Goal: Transaction & Acquisition: Purchase product/service

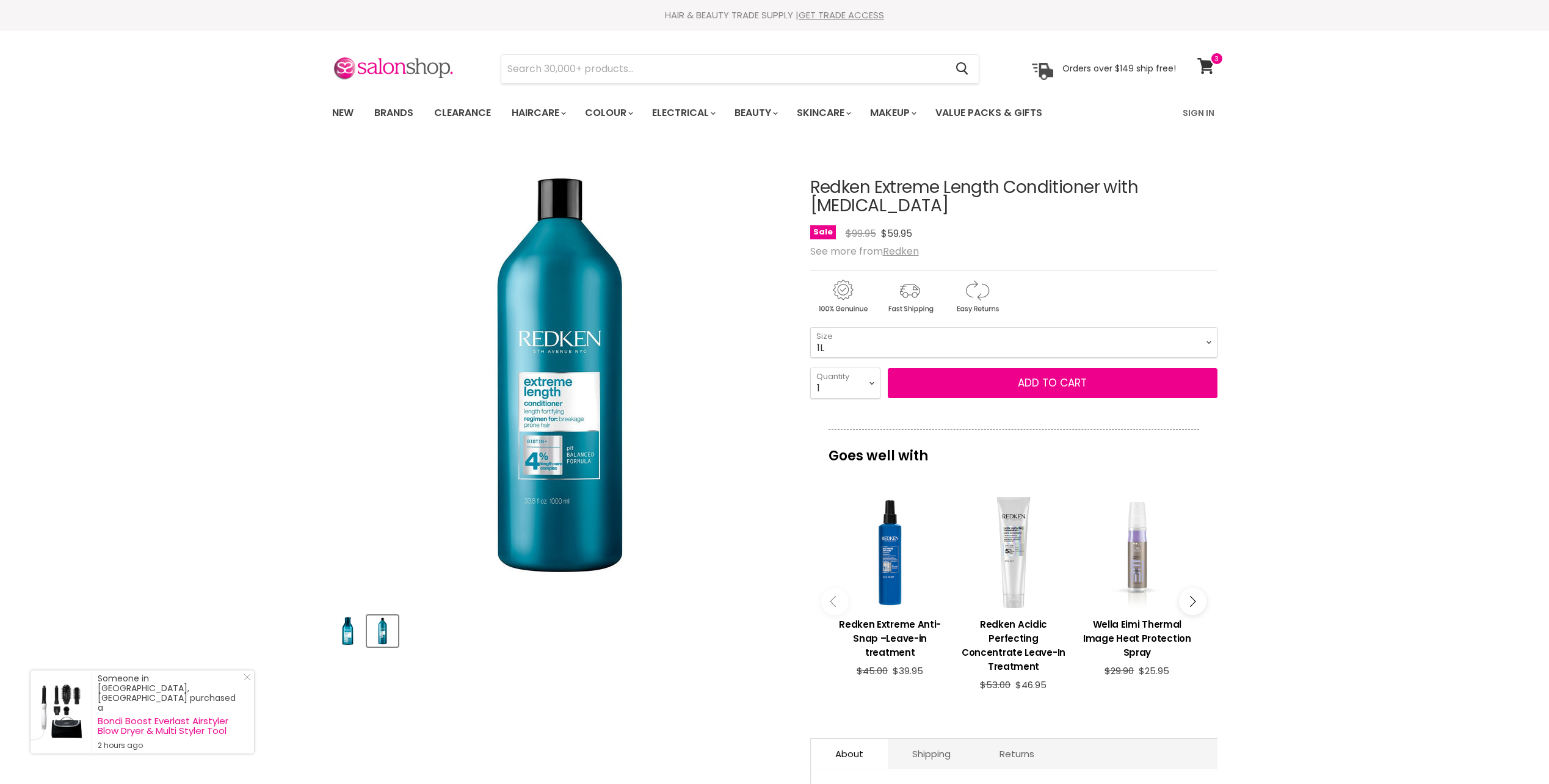
select select "1L"
click at [1206, 55] on link "View cart" at bounding box center [1207, 65] width 32 height 28
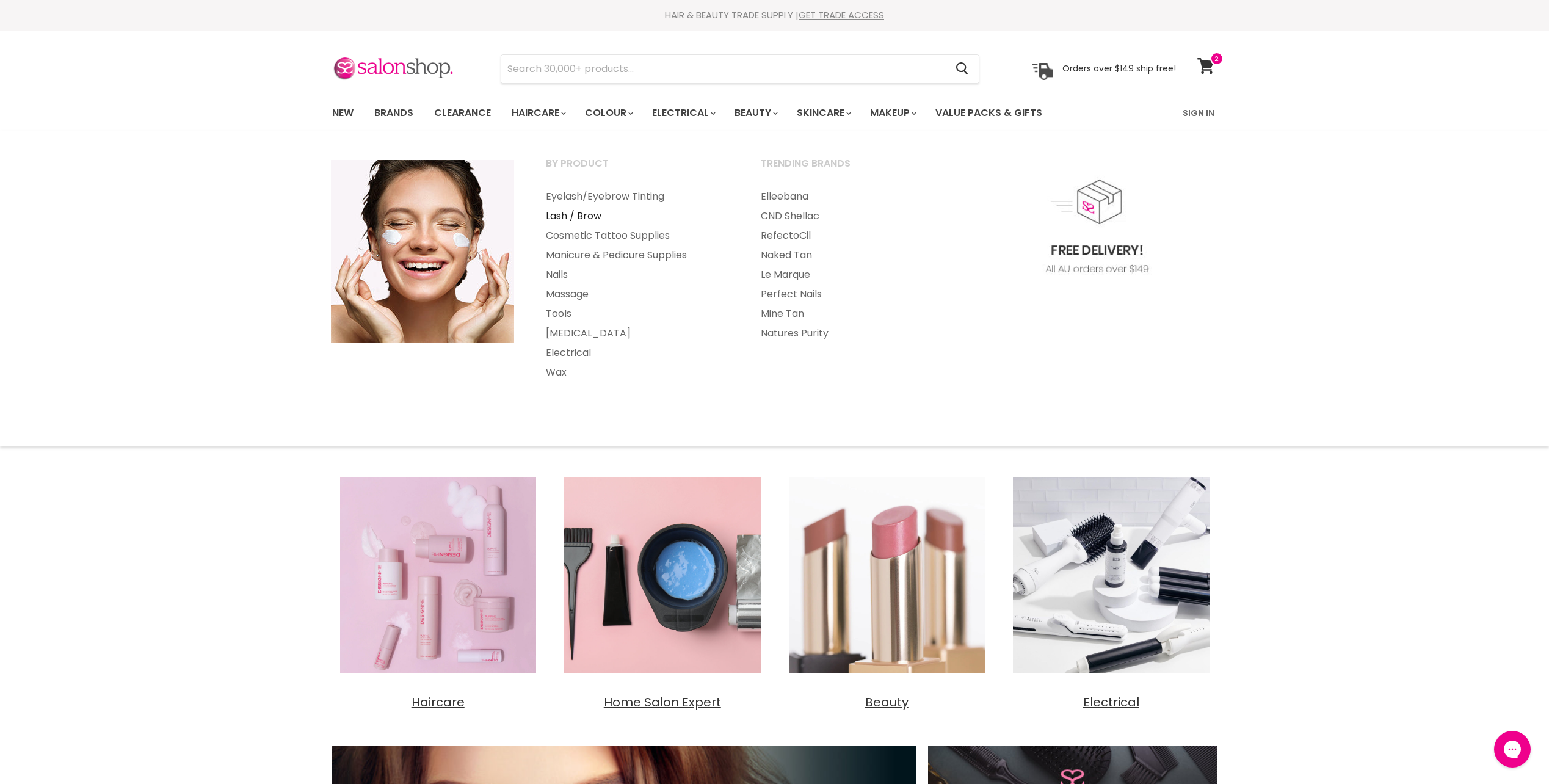
click at [580, 215] on link "Lash / Brow" at bounding box center [636, 216] width 213 height 19
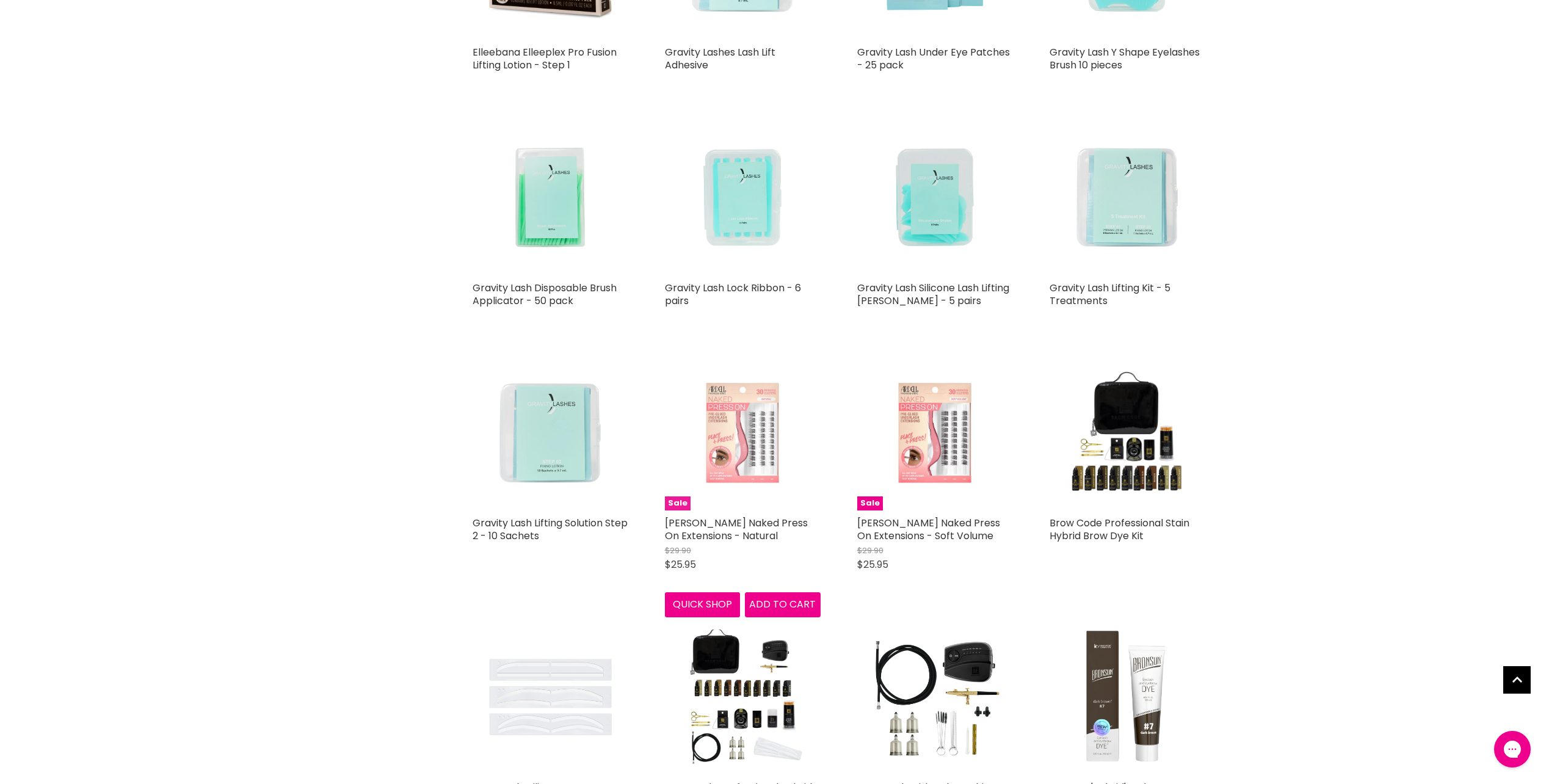
click at [741, 408] on img "Main content" at bounding box center [743, 433] width 156 height 156
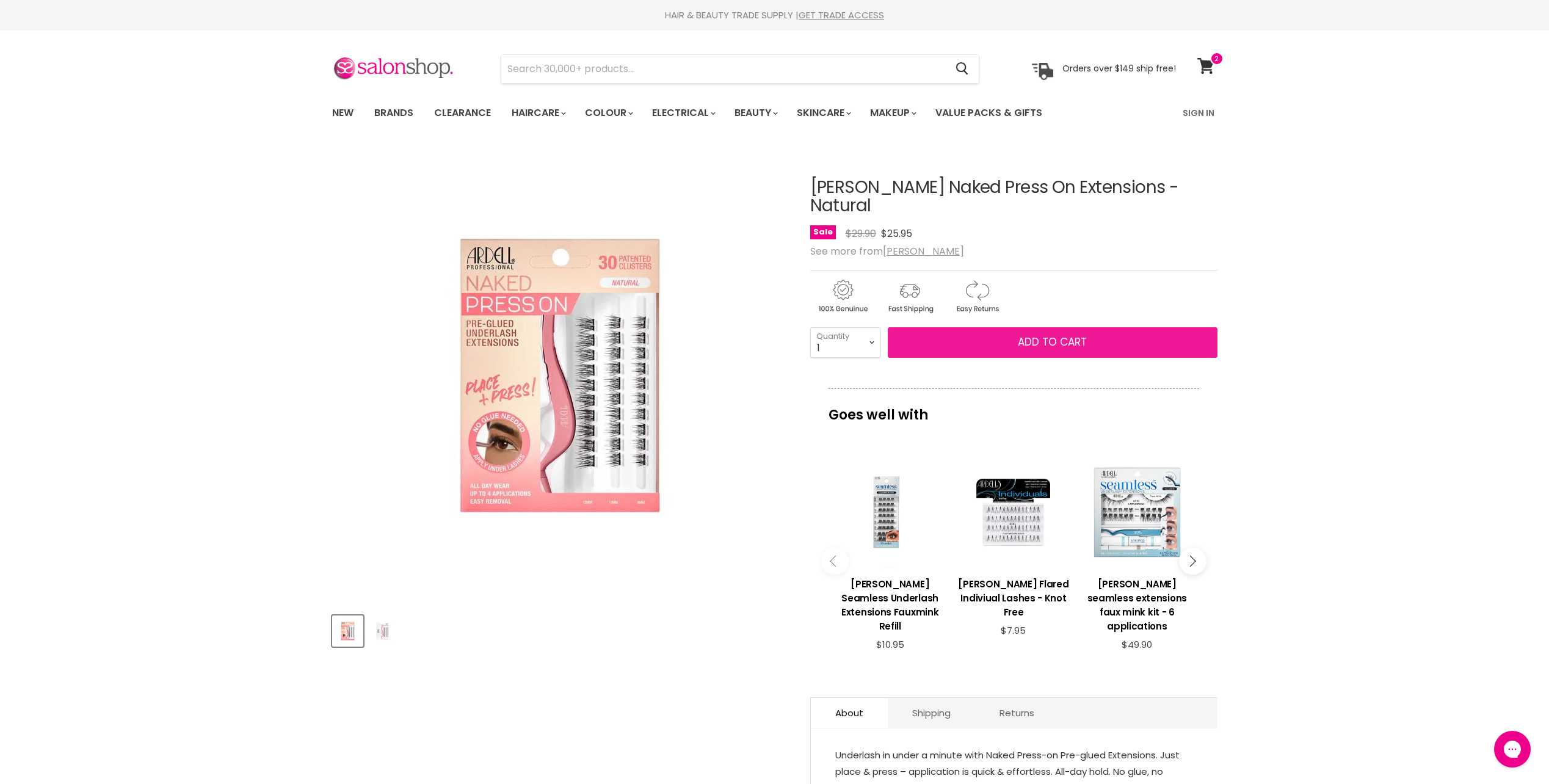
click at [1072, 327] on button "Add to cart" at bounding box center [1052, 342] width 330 height 31
click at [1039, 335] on span "Add to cart" at bounding box center [1052, 342] width 69 height 15
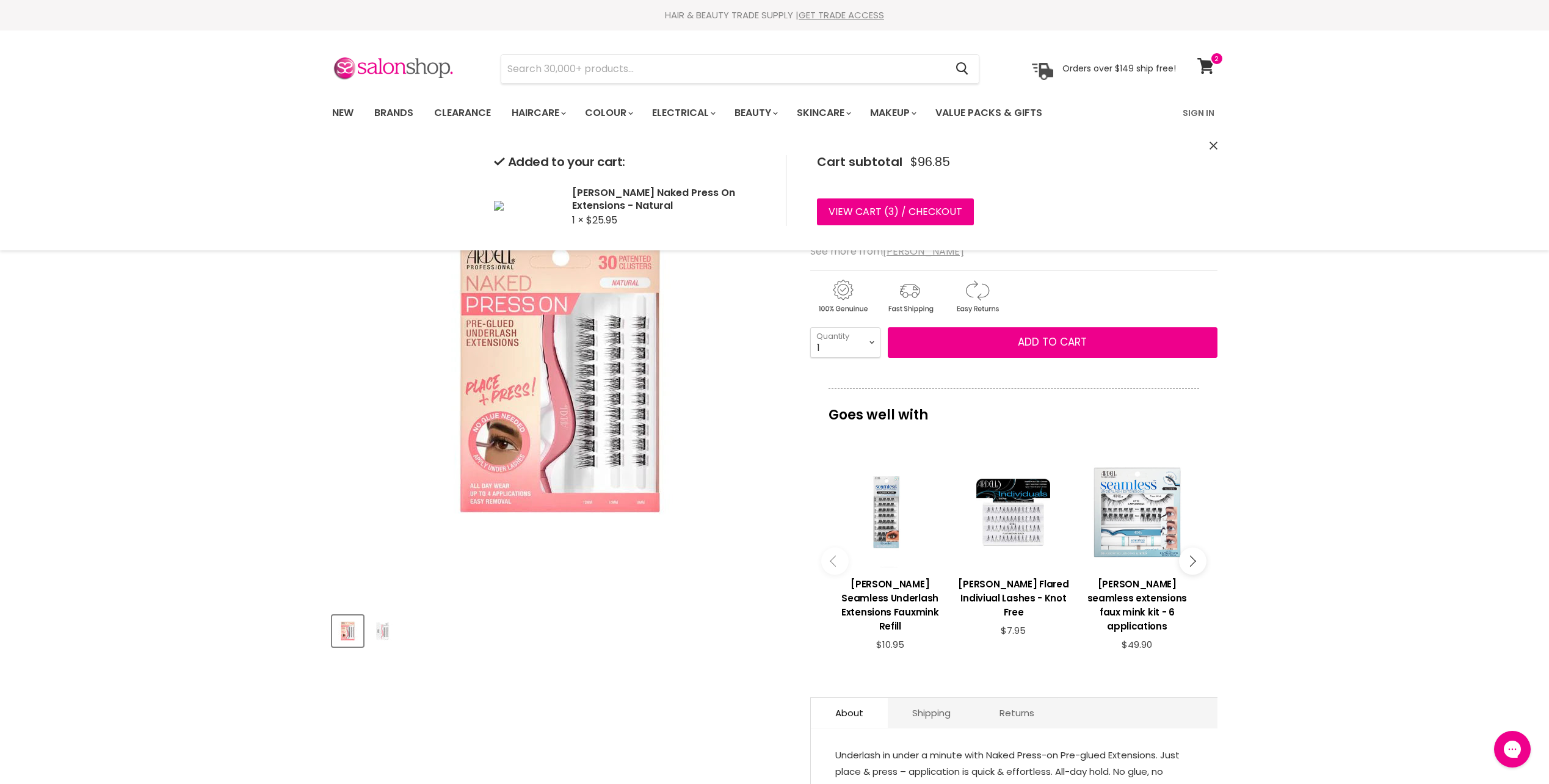
click at [676, 297] on img "Ardell Naked Press On Extensions - Natural image. Click or Scroll to Zoom." at bounding box center [560, 376] width 428 height 428
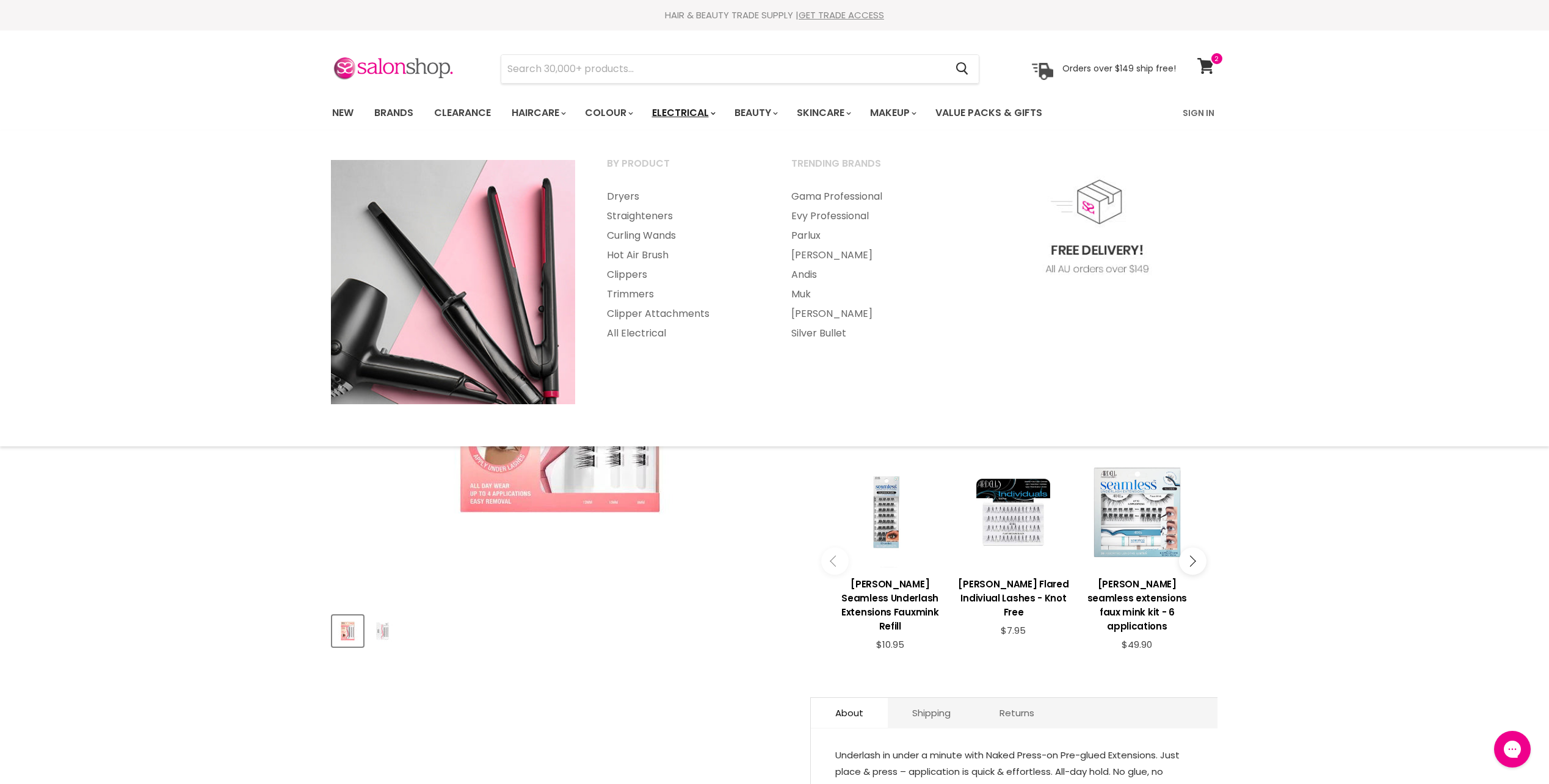
click at [716, 113] on icon "Main menu" at bounding box center [713, 113] width 5 height 4
click at [693, 105] on link "Electrical" at bounding box center [683, 113] width 80 height 26
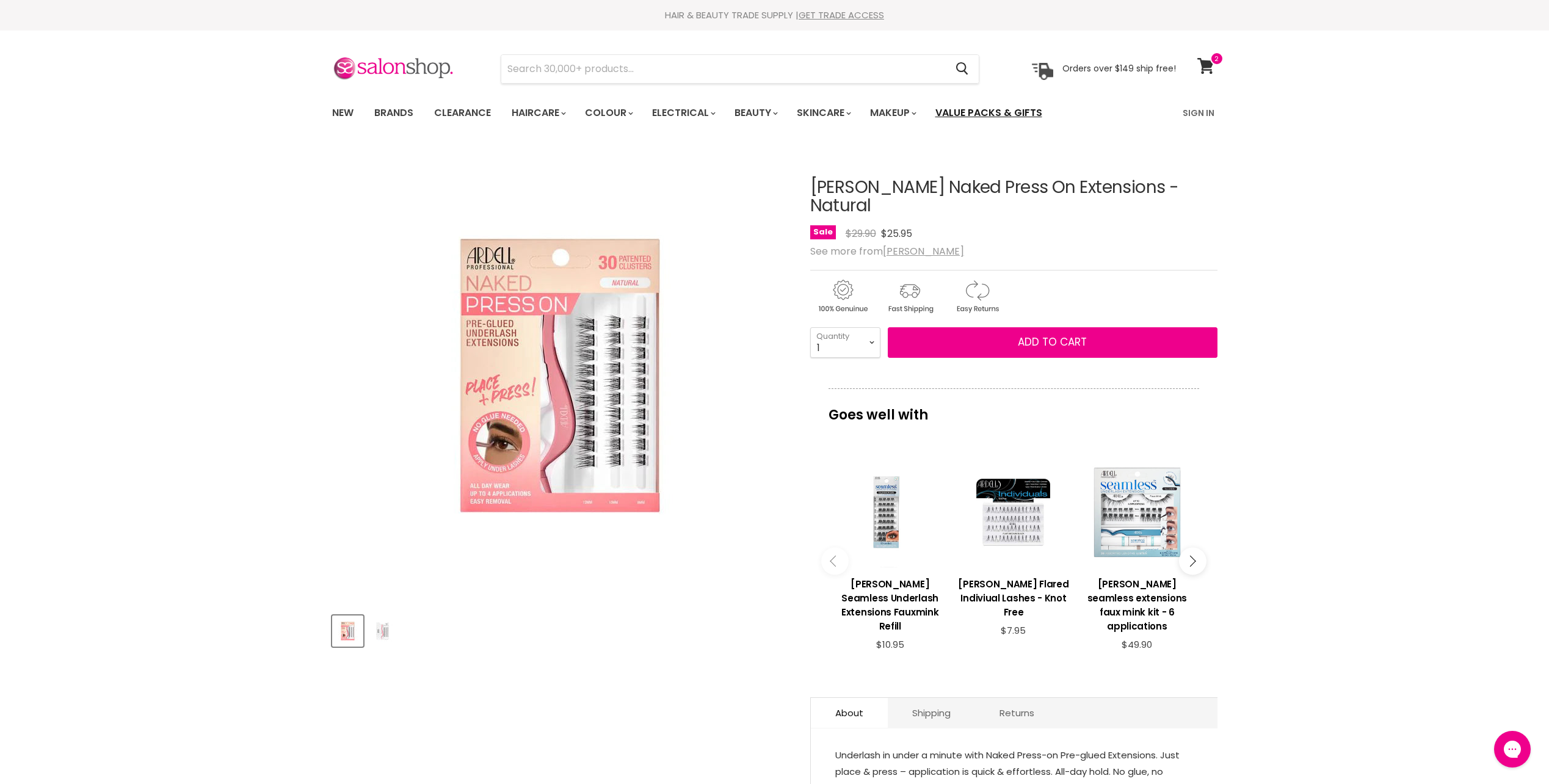
click at [1015, 108] on link "Value Packs & Gifts" at bounding box center [989, 113] width 125 height 26
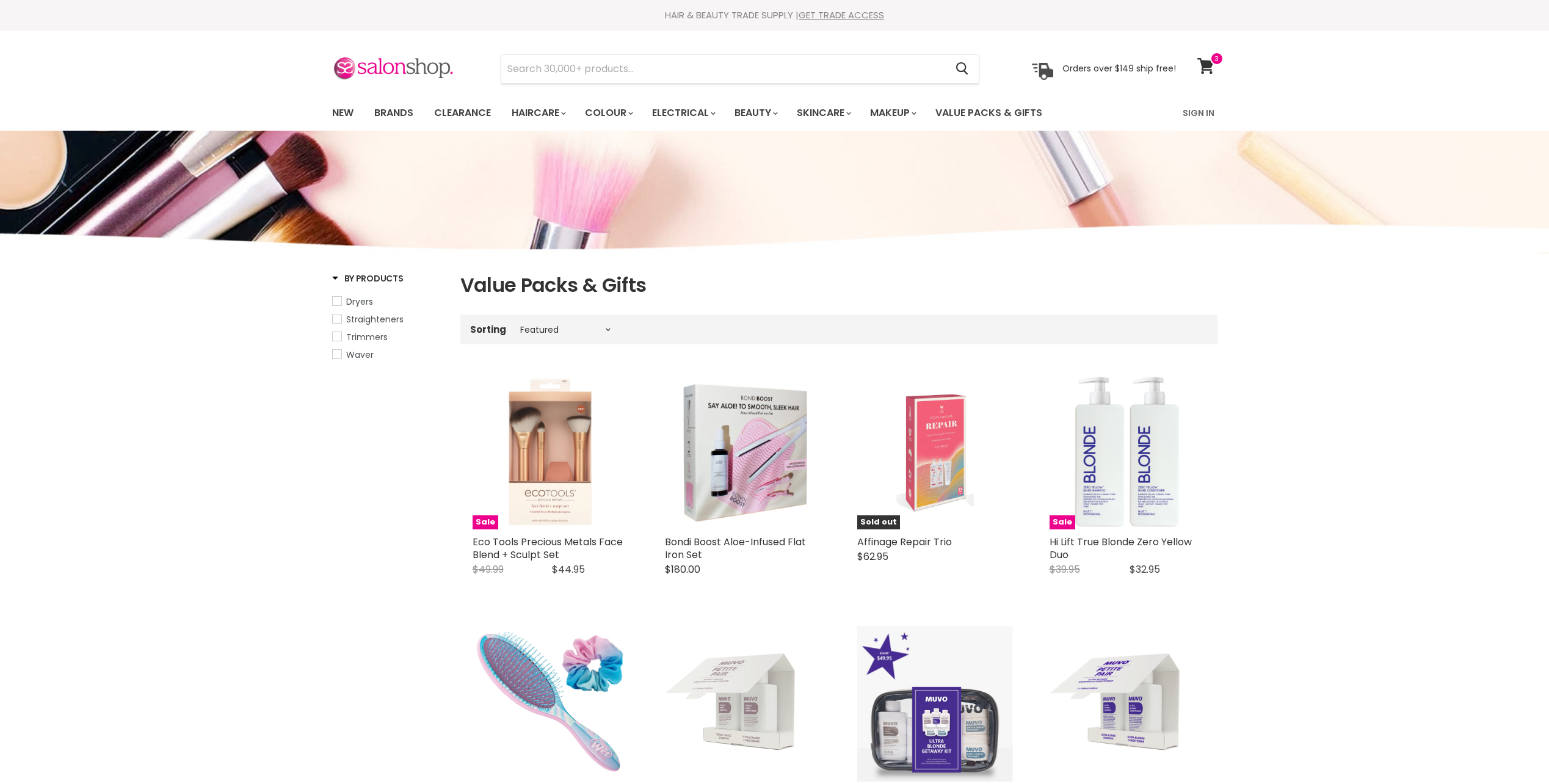
select select "manual"
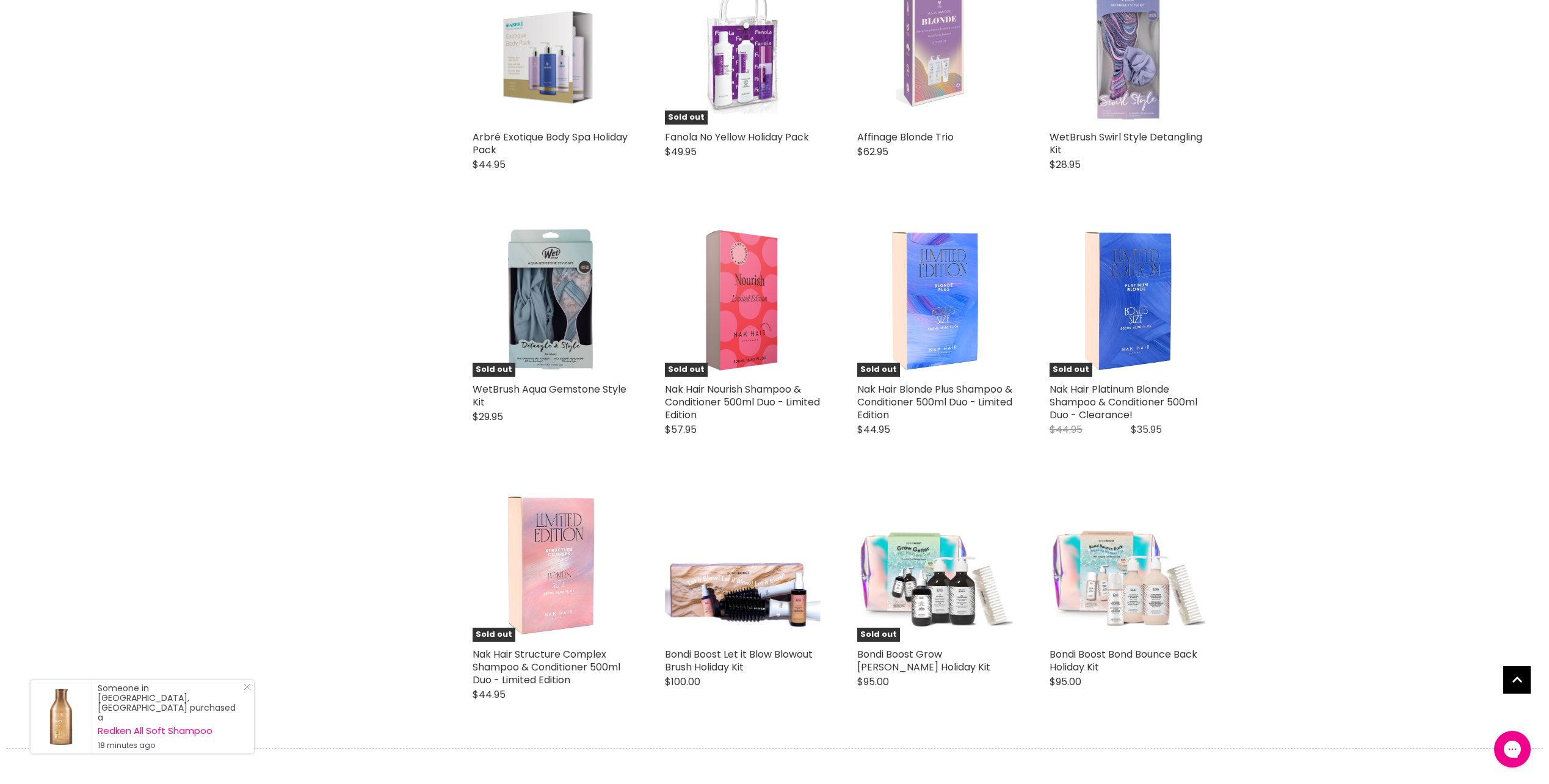
scroll to position [2686, 0]
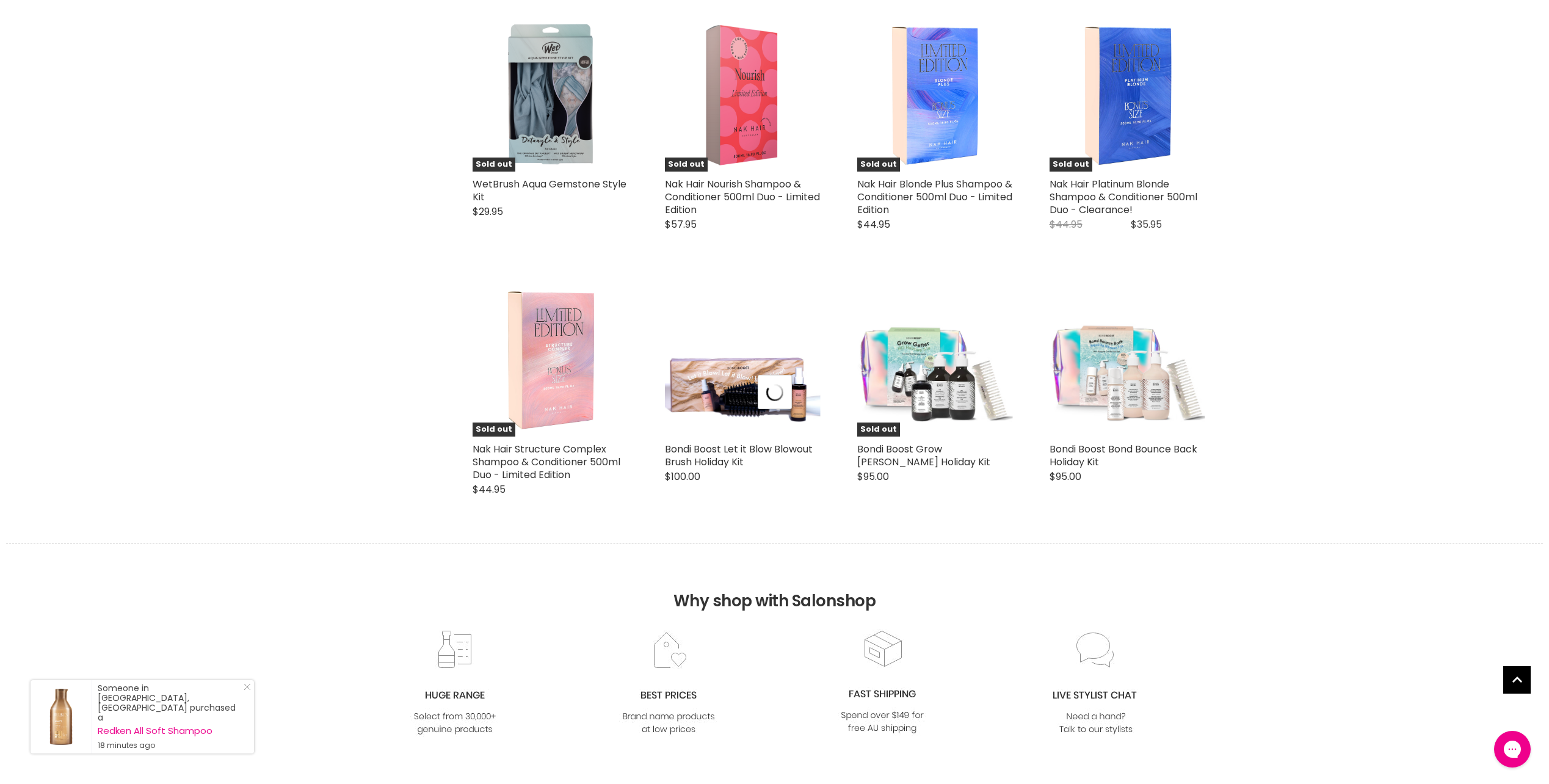
scroll to position [2930, 0]
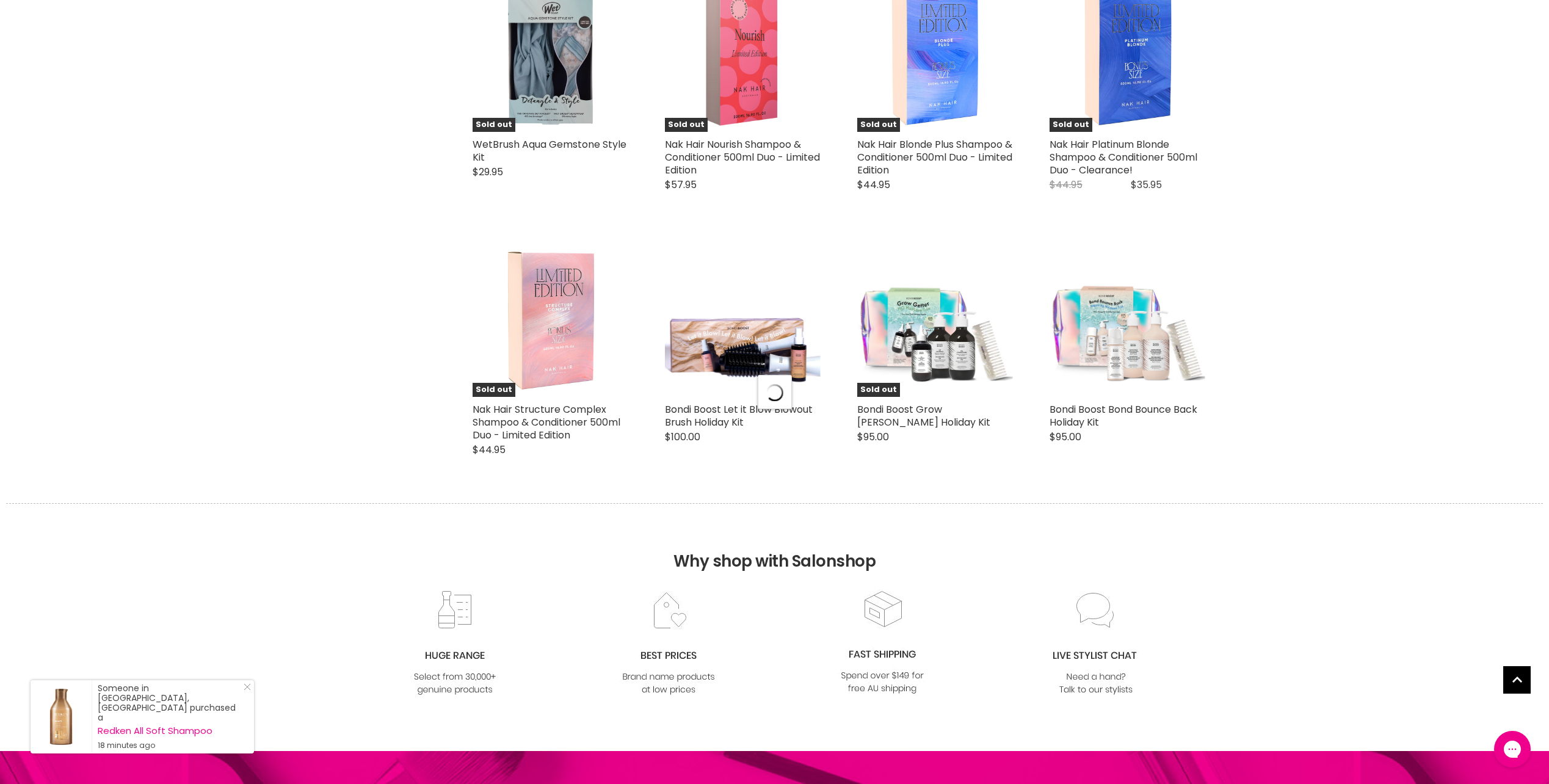
select select "manual"
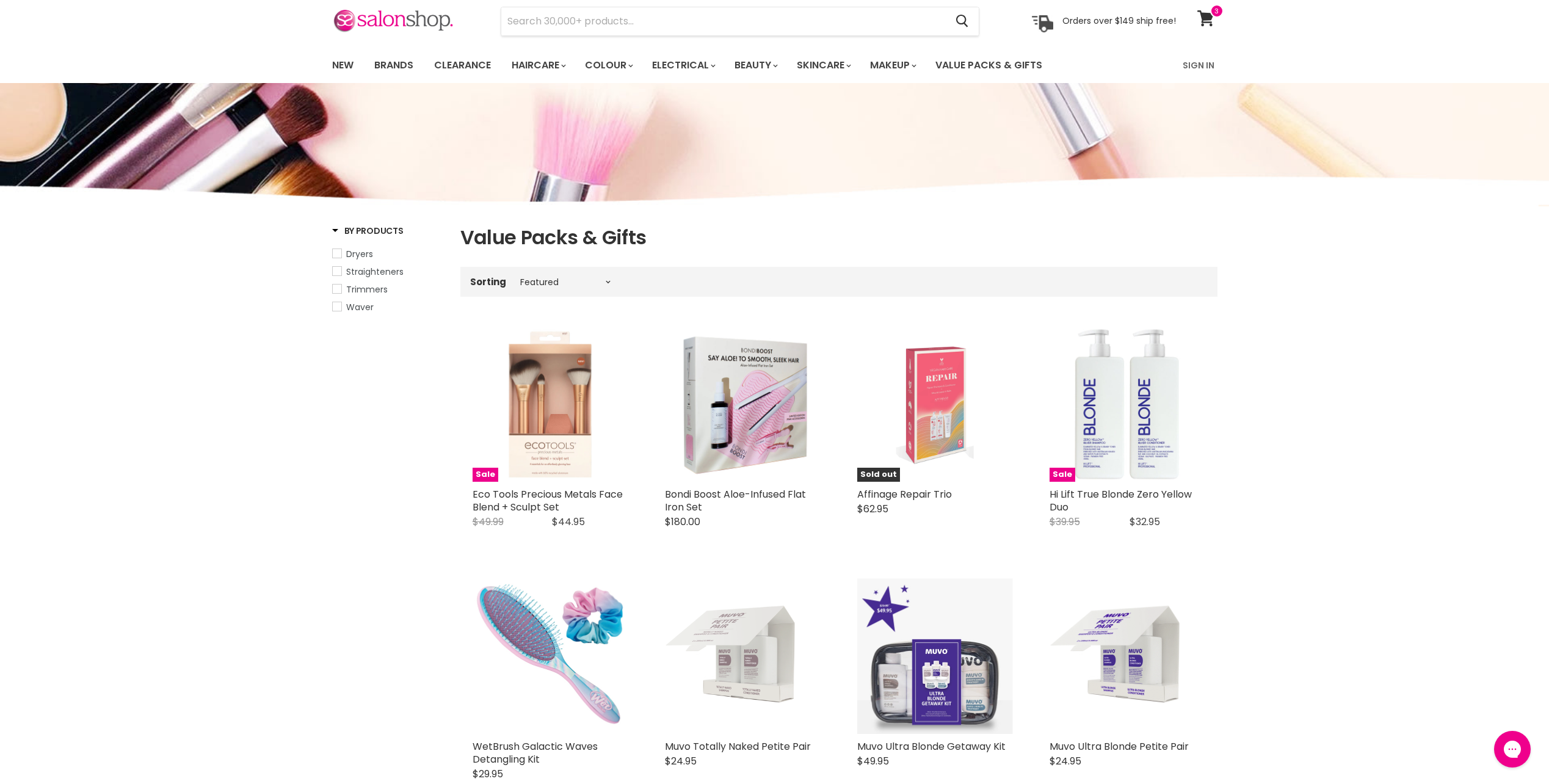
scroll to position [0, 0]
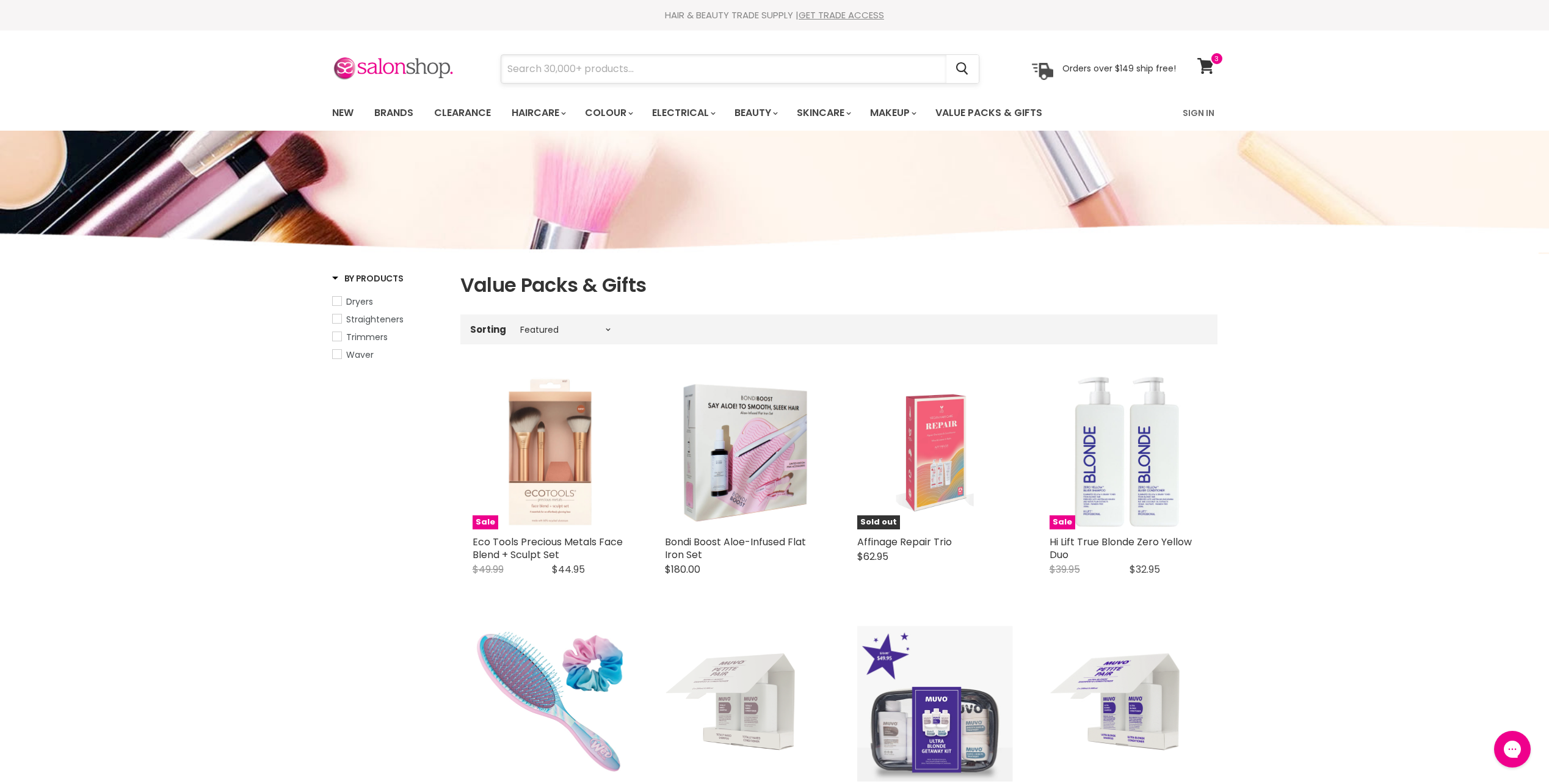
click at [571, 60] on input "Search" at bounding box center [724, 69] width 445 height 28
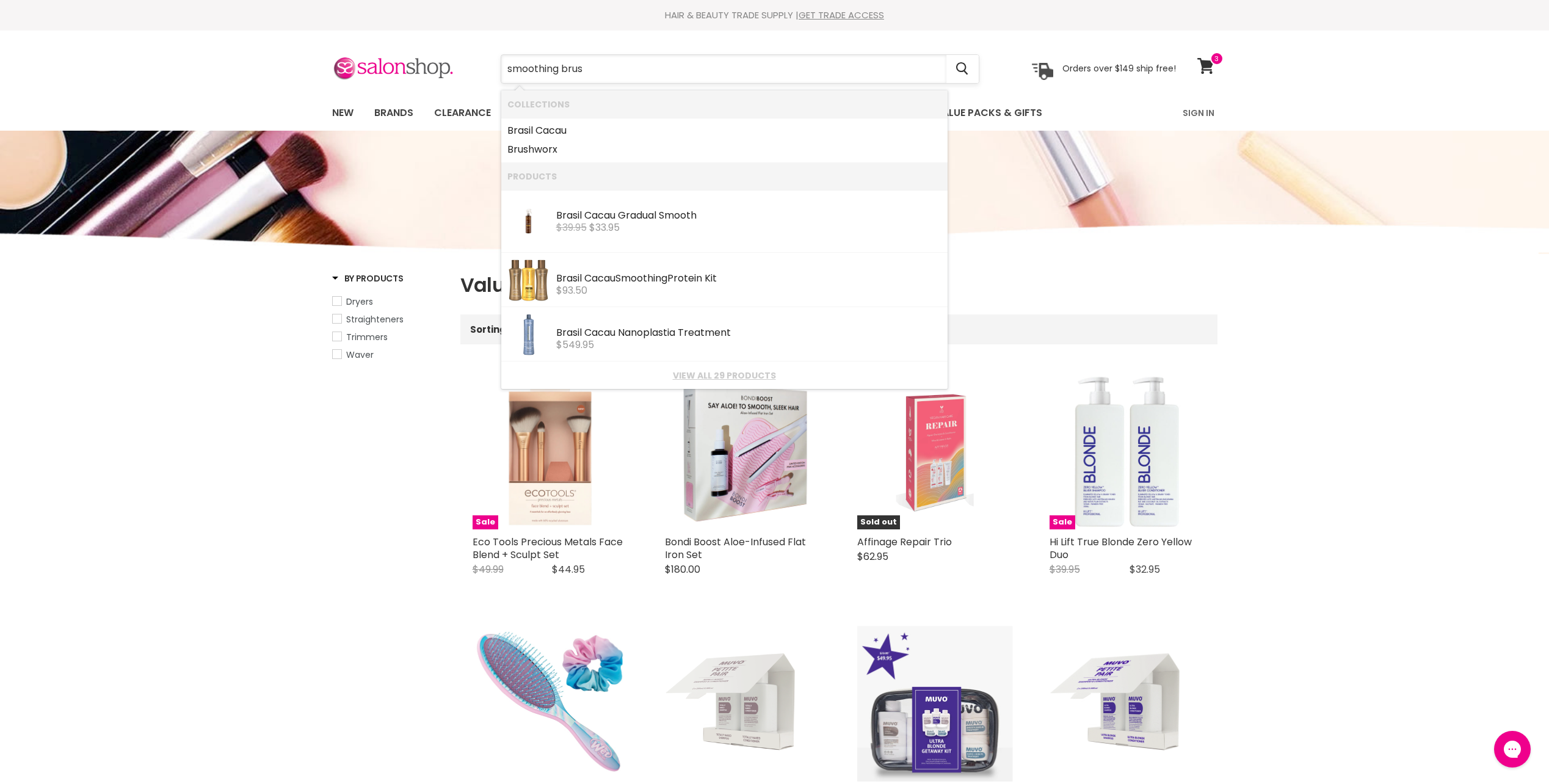
type input "smoothing brush"
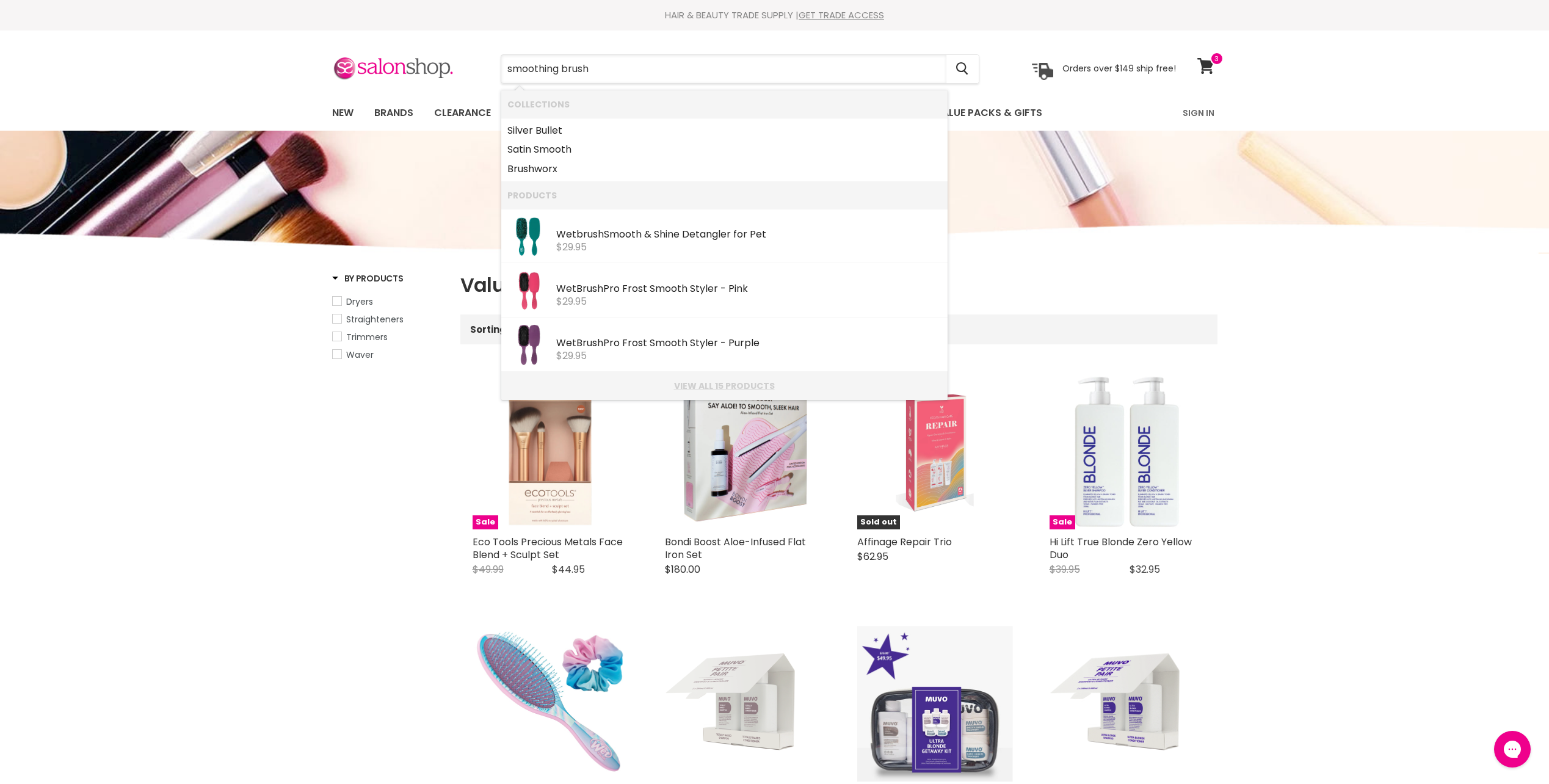
click at [707, 386] on link "View all 15 products" at bounding box center [724, 386] width 434 height 10
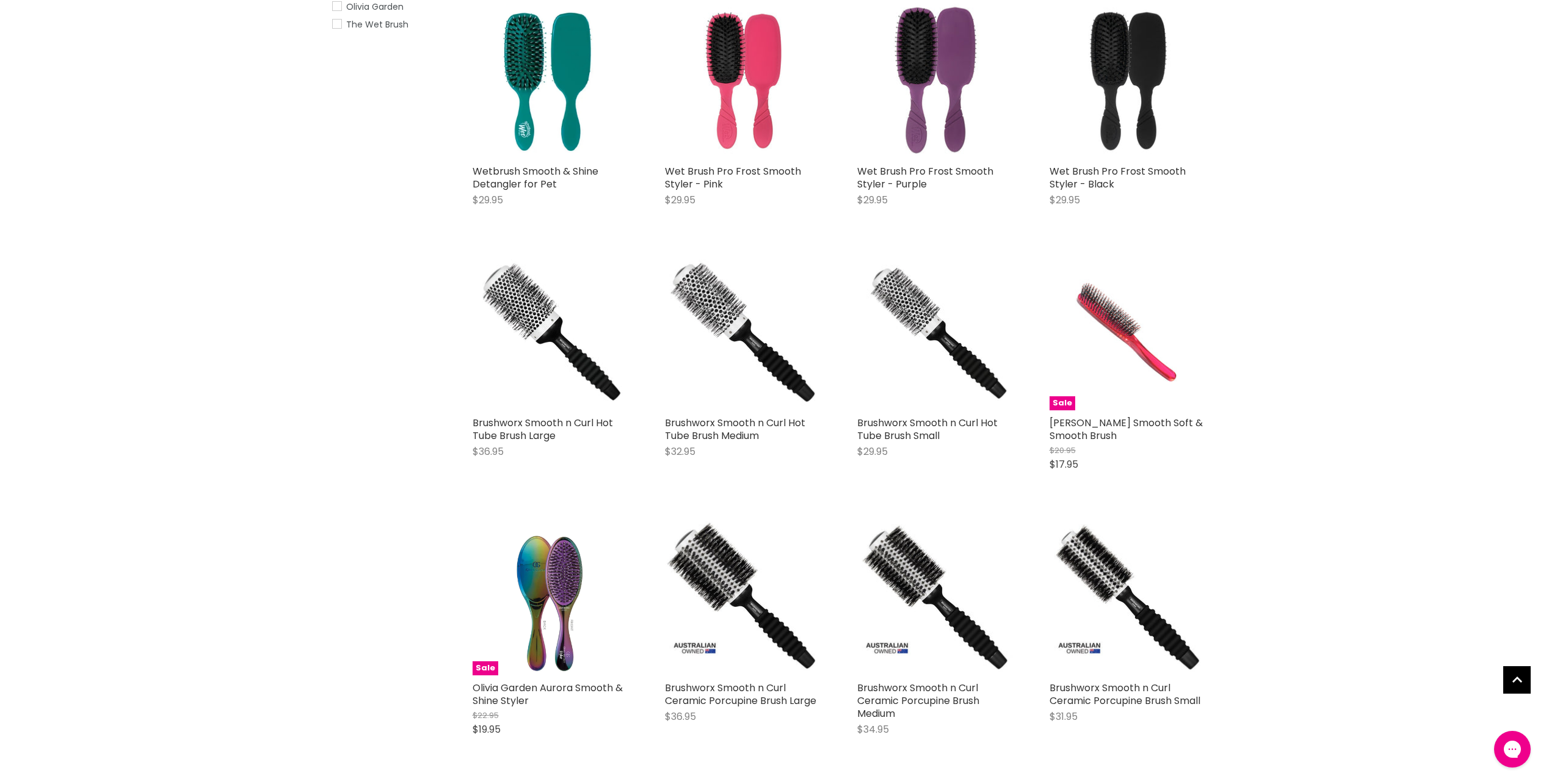
scroll to position [244, 0]
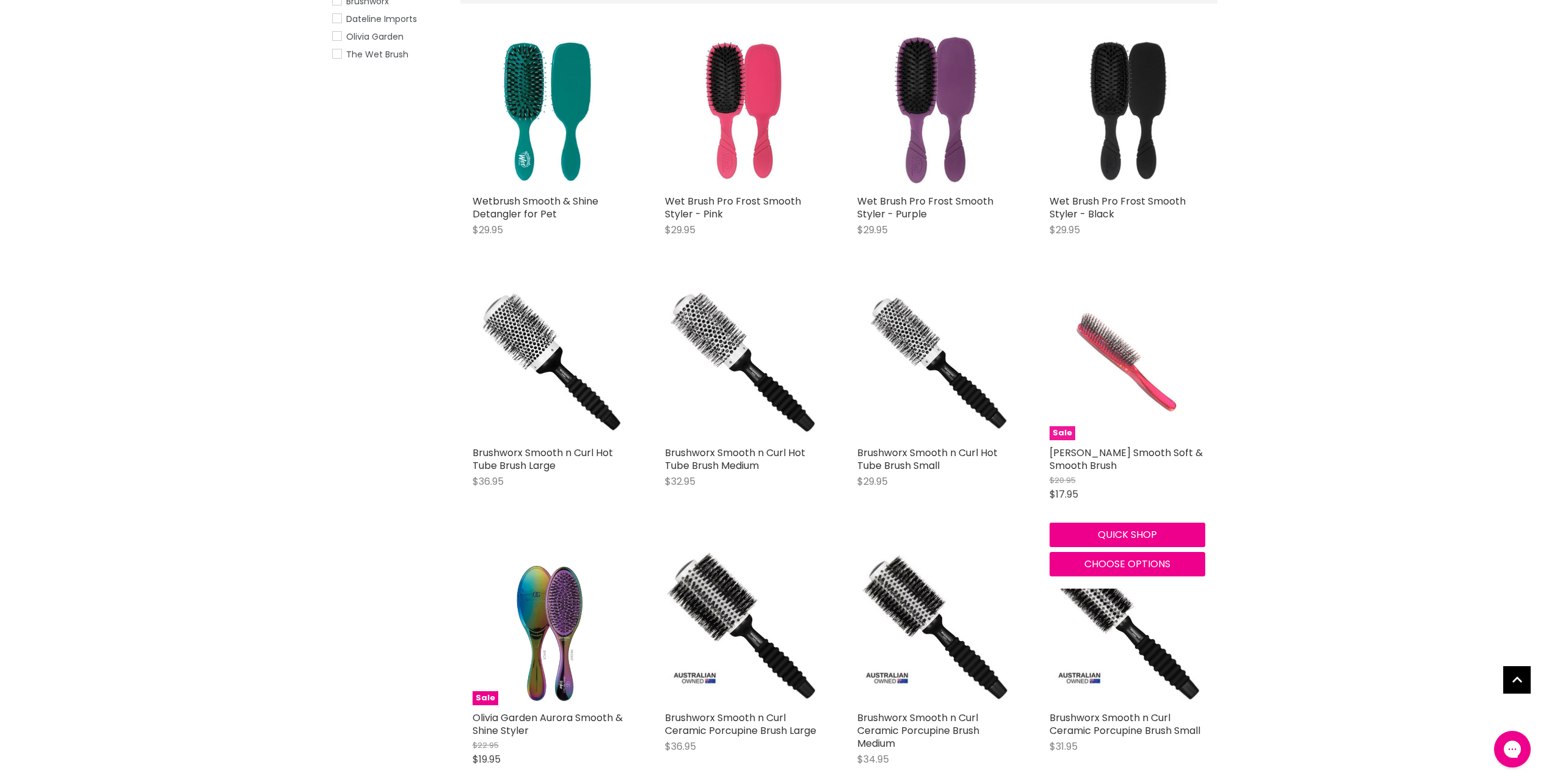
click at [1138, 374] on img "Main content" at bounding box center [1127, 363] width 104 height 156
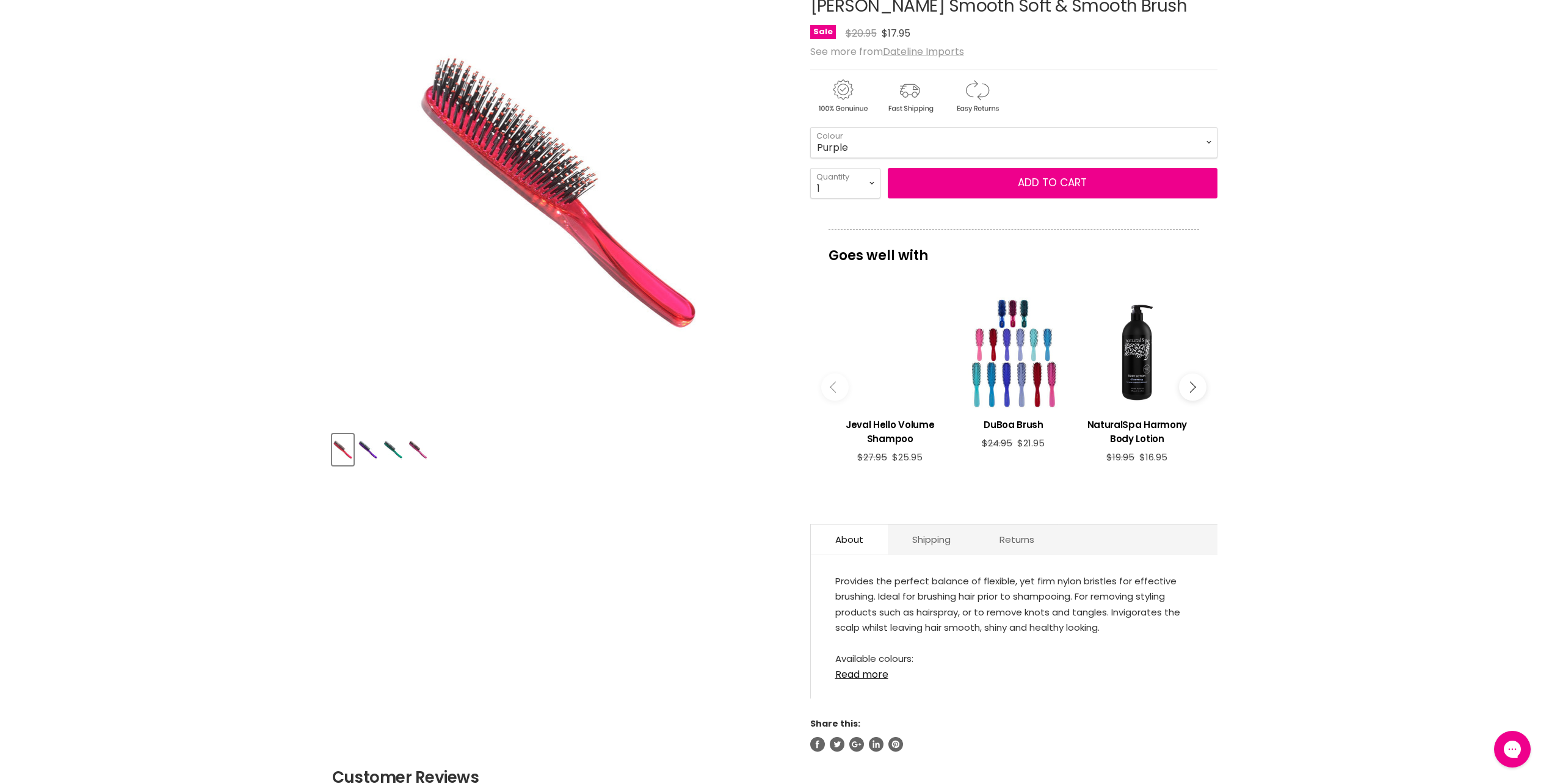
scroll to position [244, 0]
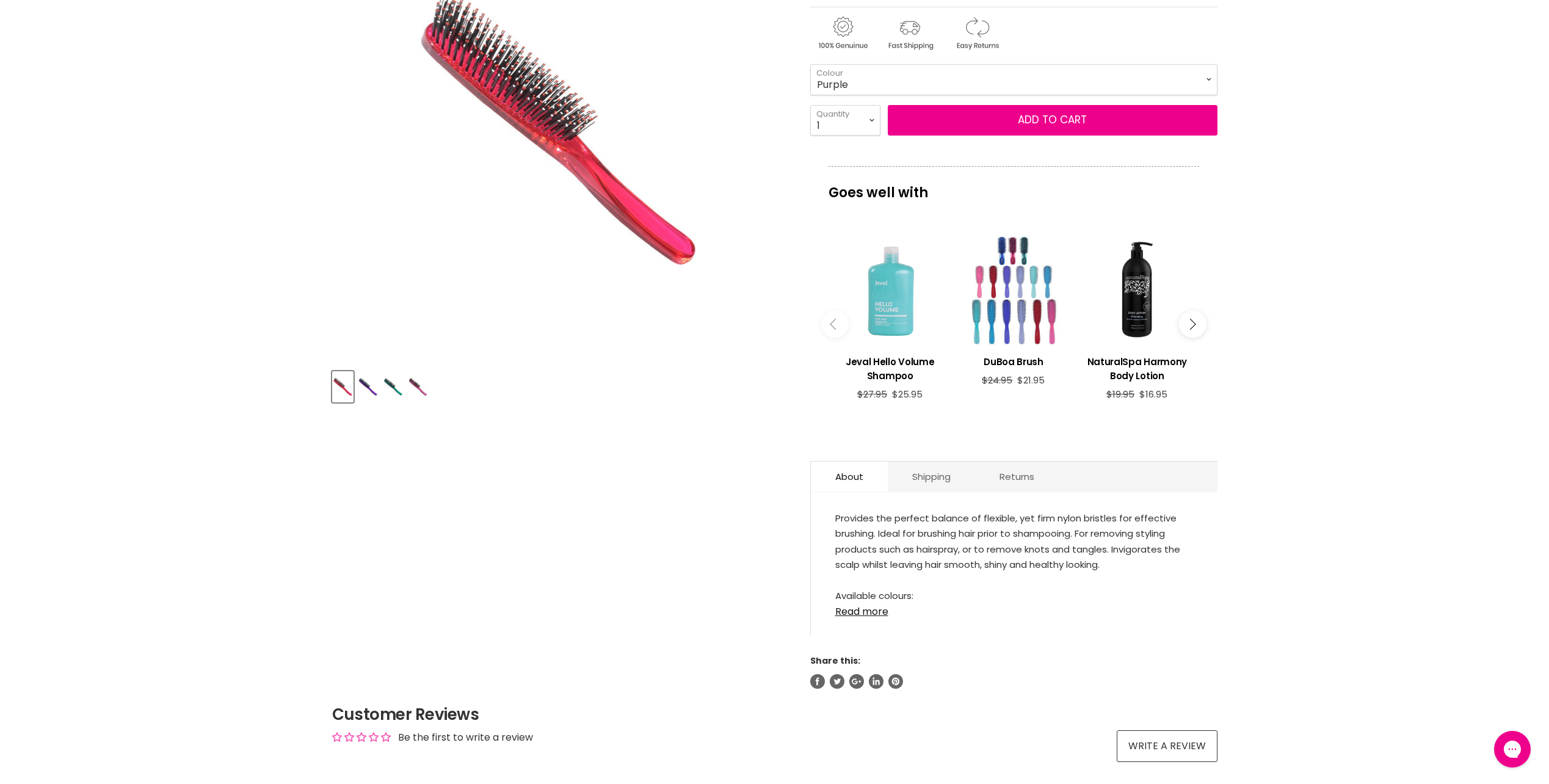
click at [1006, 303] on div "Main content" at bounding box center [1014, 289] width 111 height 111
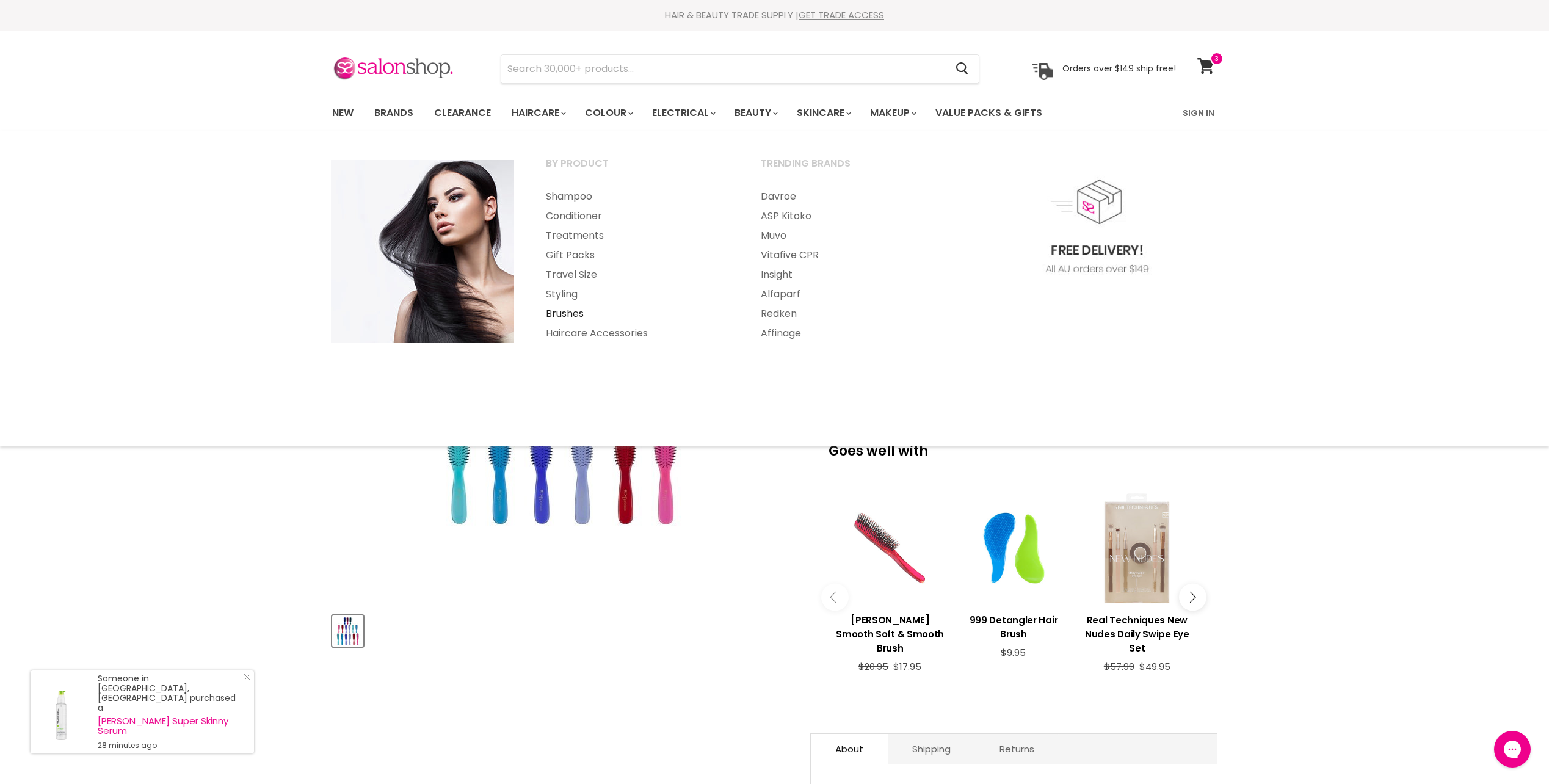
click at [572, 311] on link "Brushes" at bounding box center [636, 313] width 213 height 19
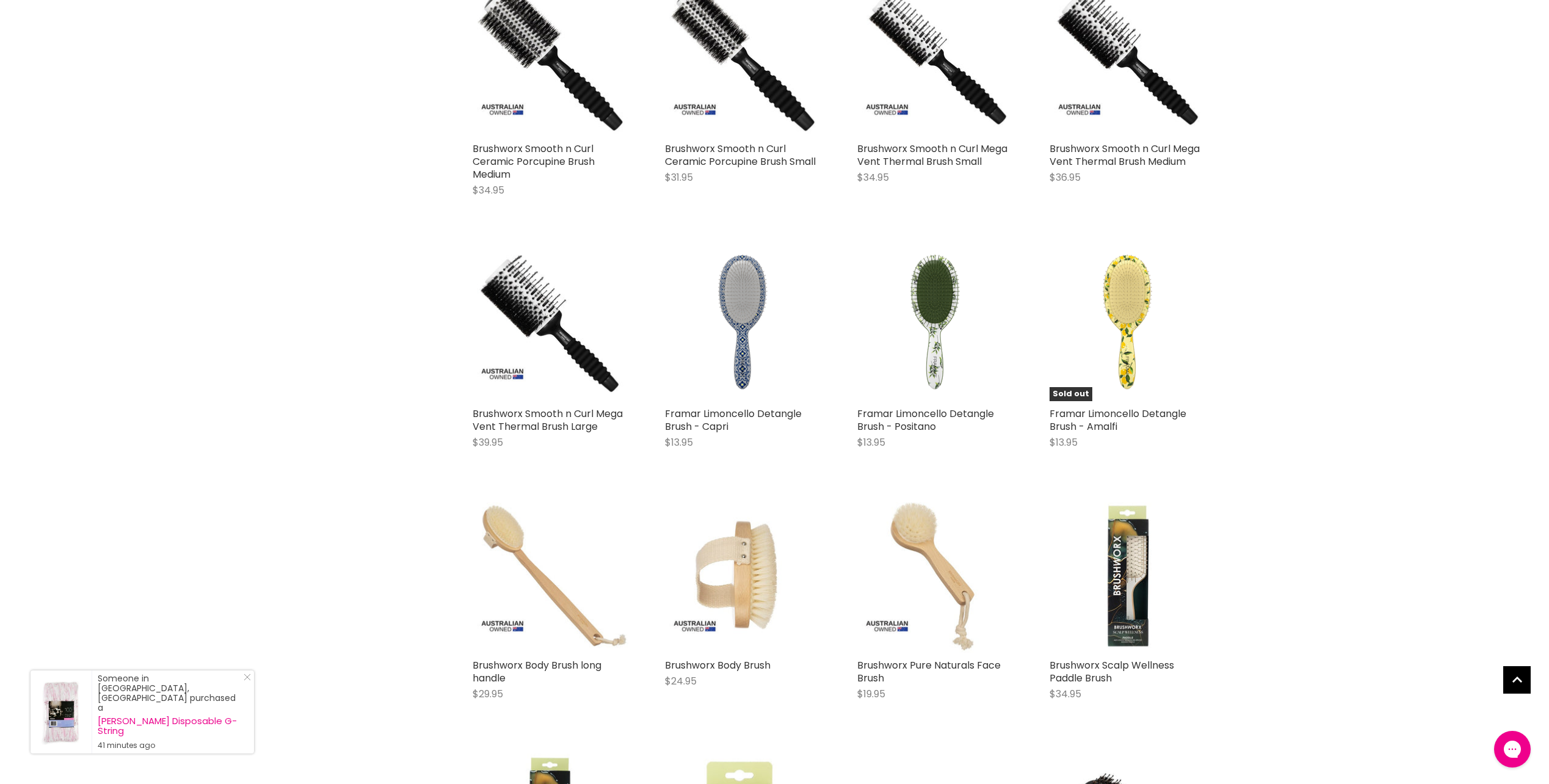
scroll to position [2686, 0]
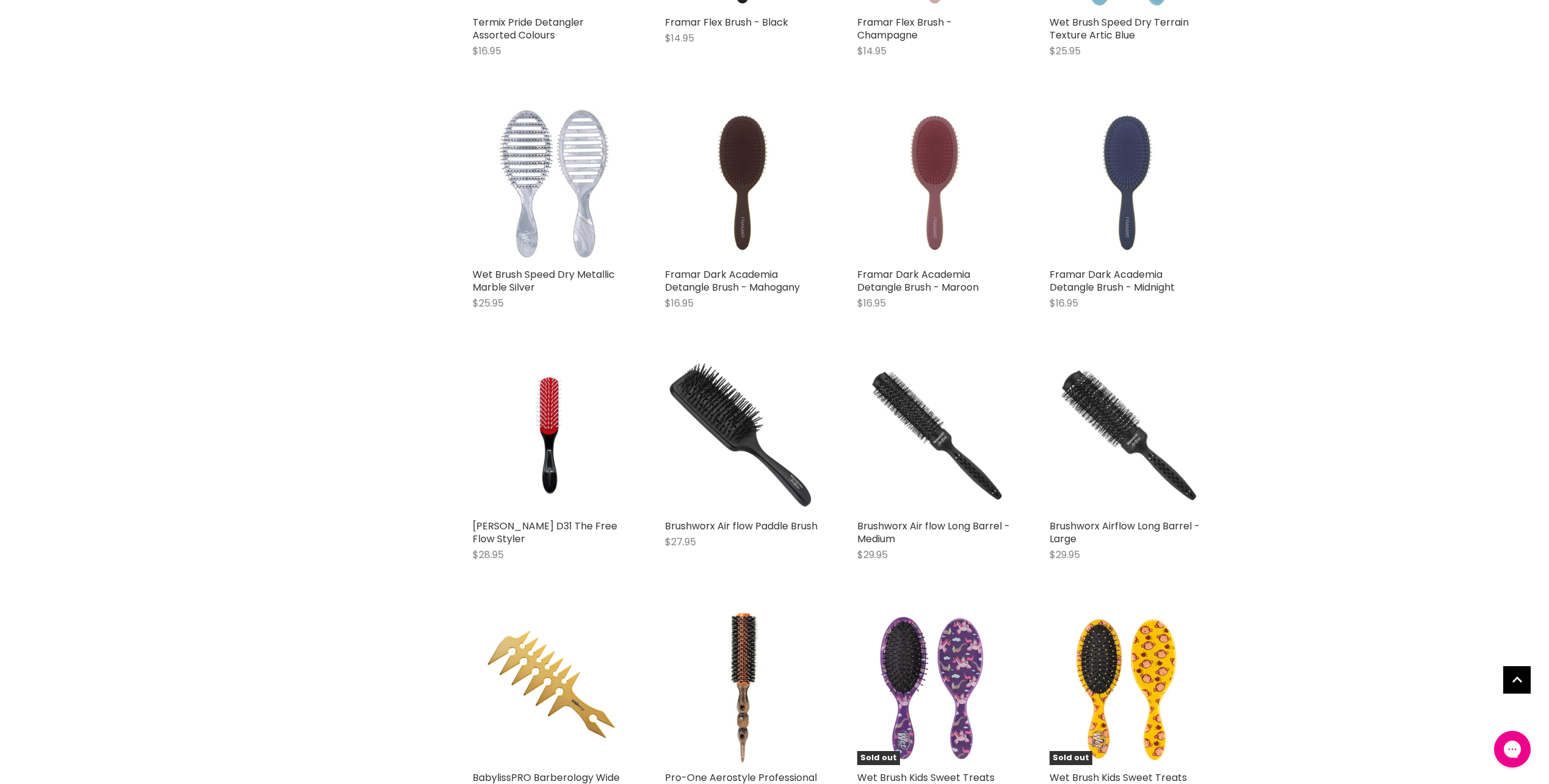
scroll to position [5739, 0]
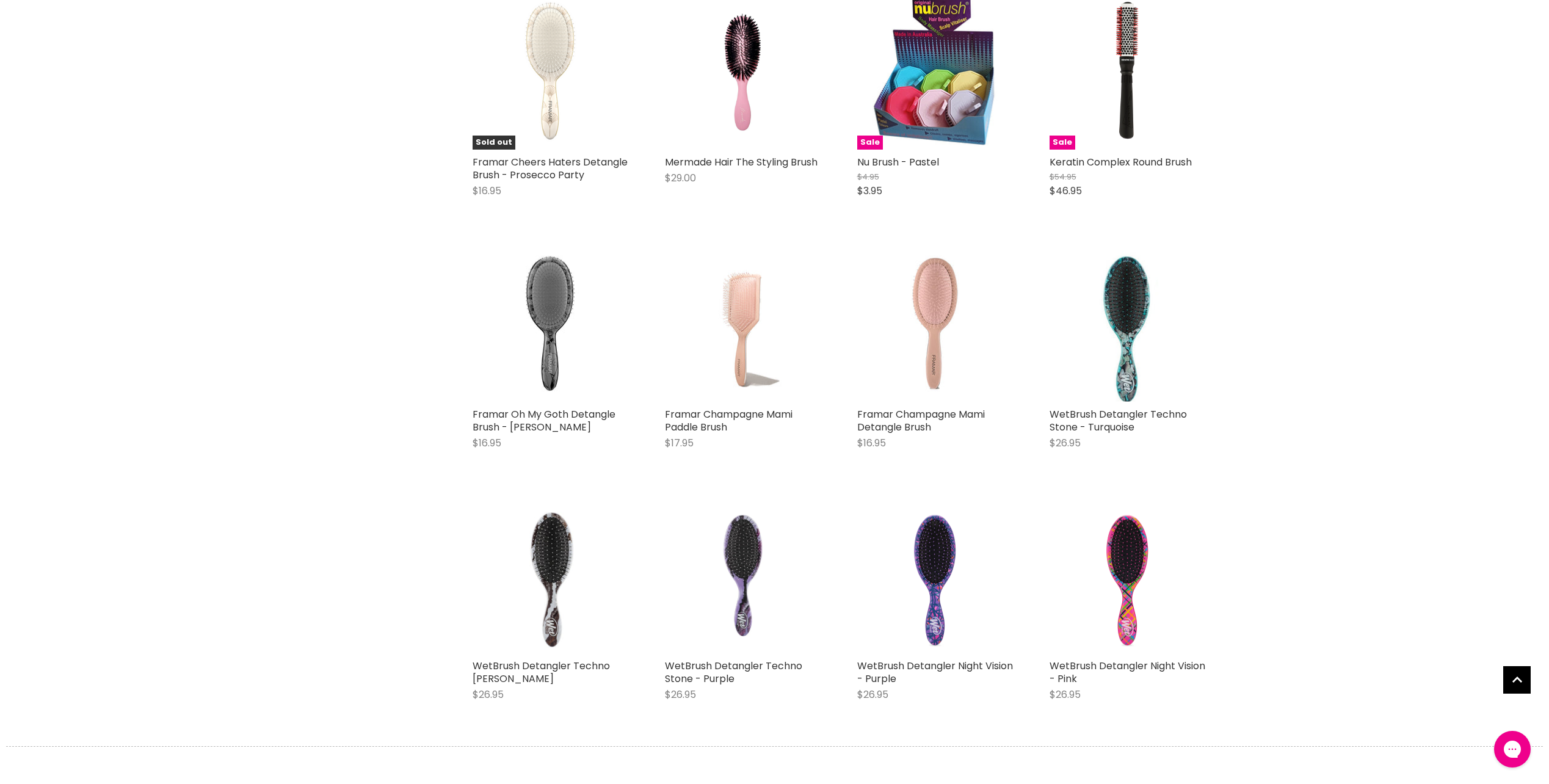
scroll to position [8792, 0]
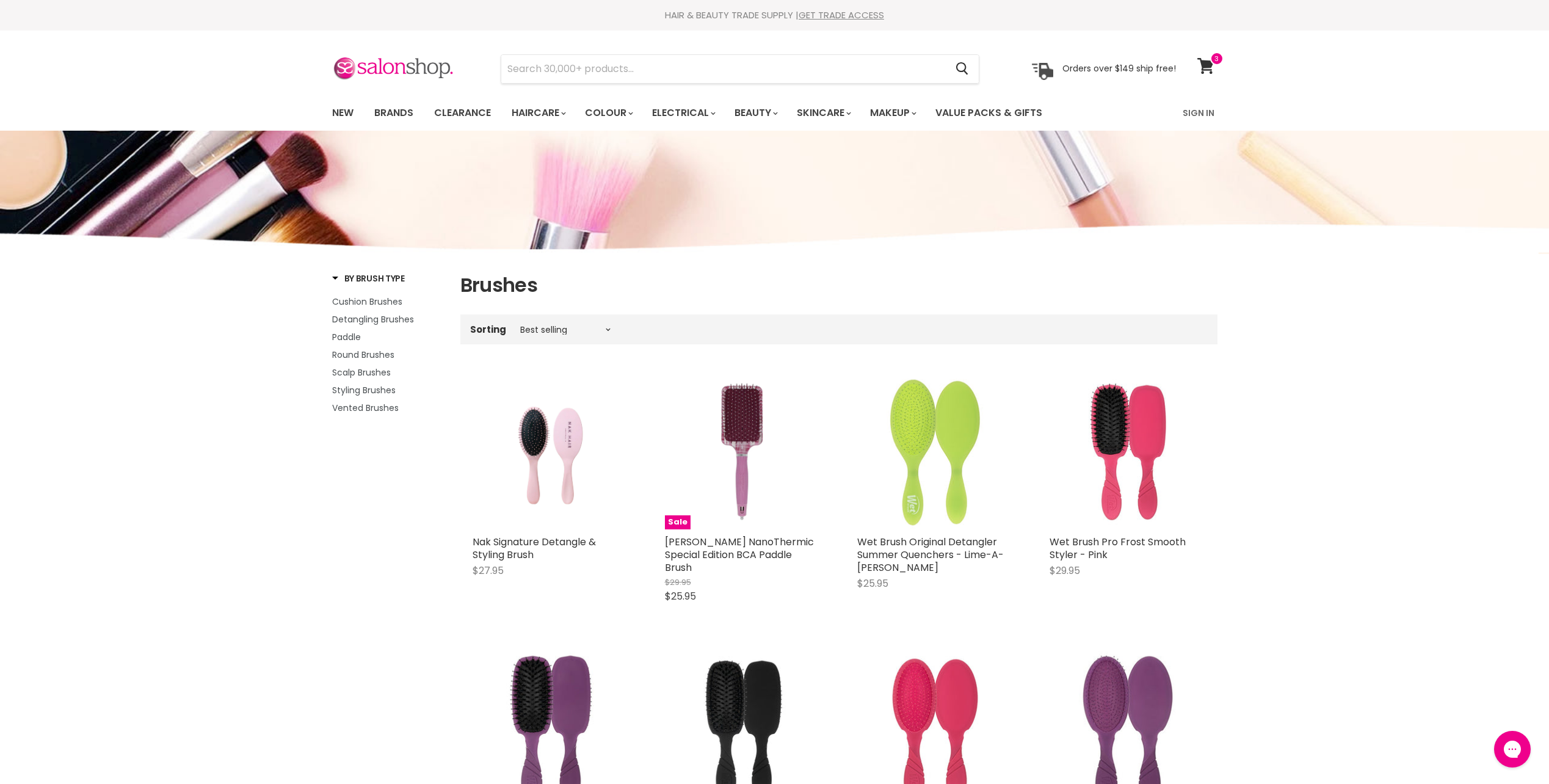
click at [660, 52] on section "Menu Cancel" at bounding box center [774, 63] width 916 height 65
click at [659, 63] on input "Search" at bounding box center [724, 69] width 445 height 28
type input "bristle"
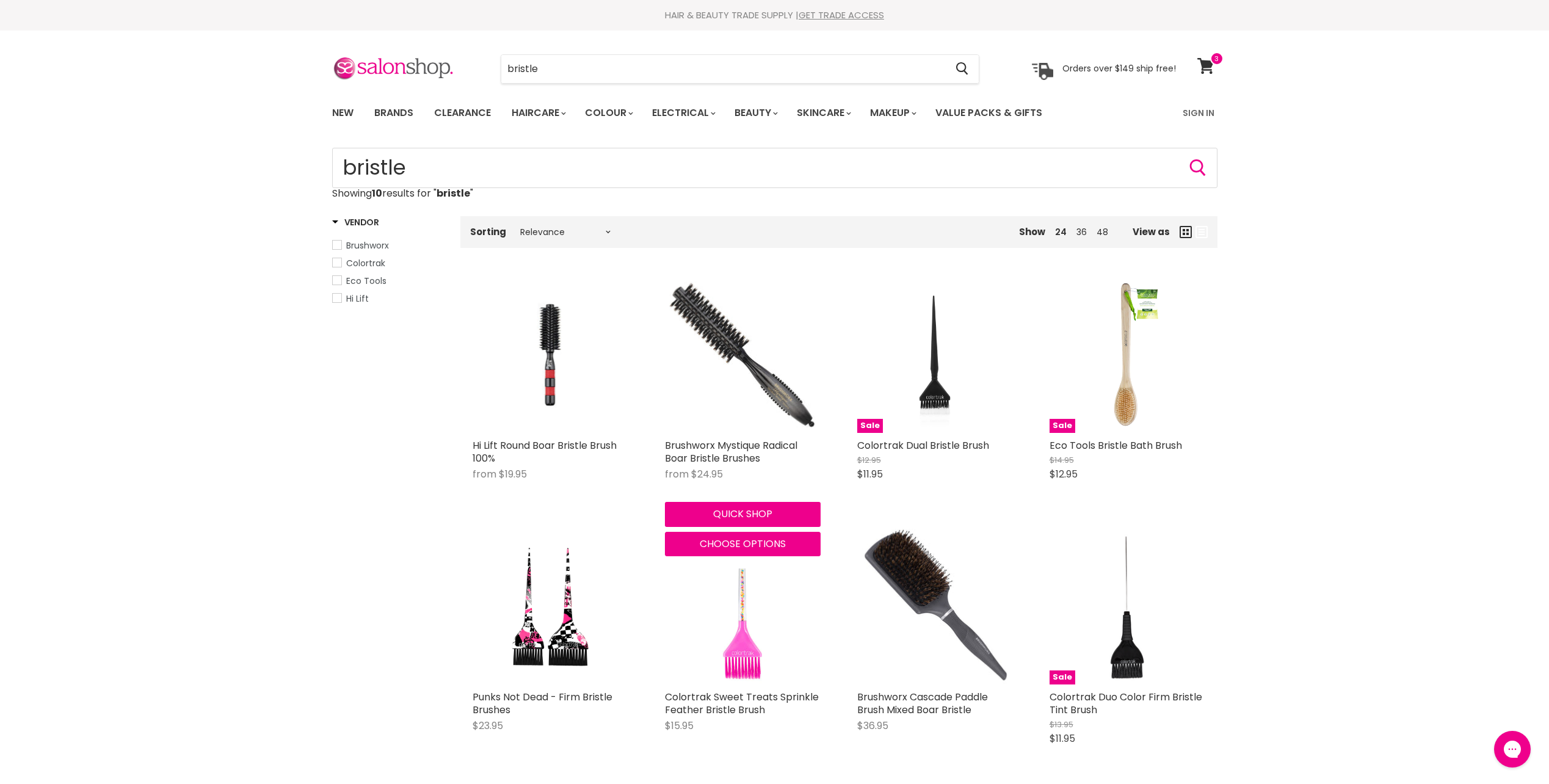
click at [727, 359] on img "Main content" at bounding box center [743, 355] width 156 height 156
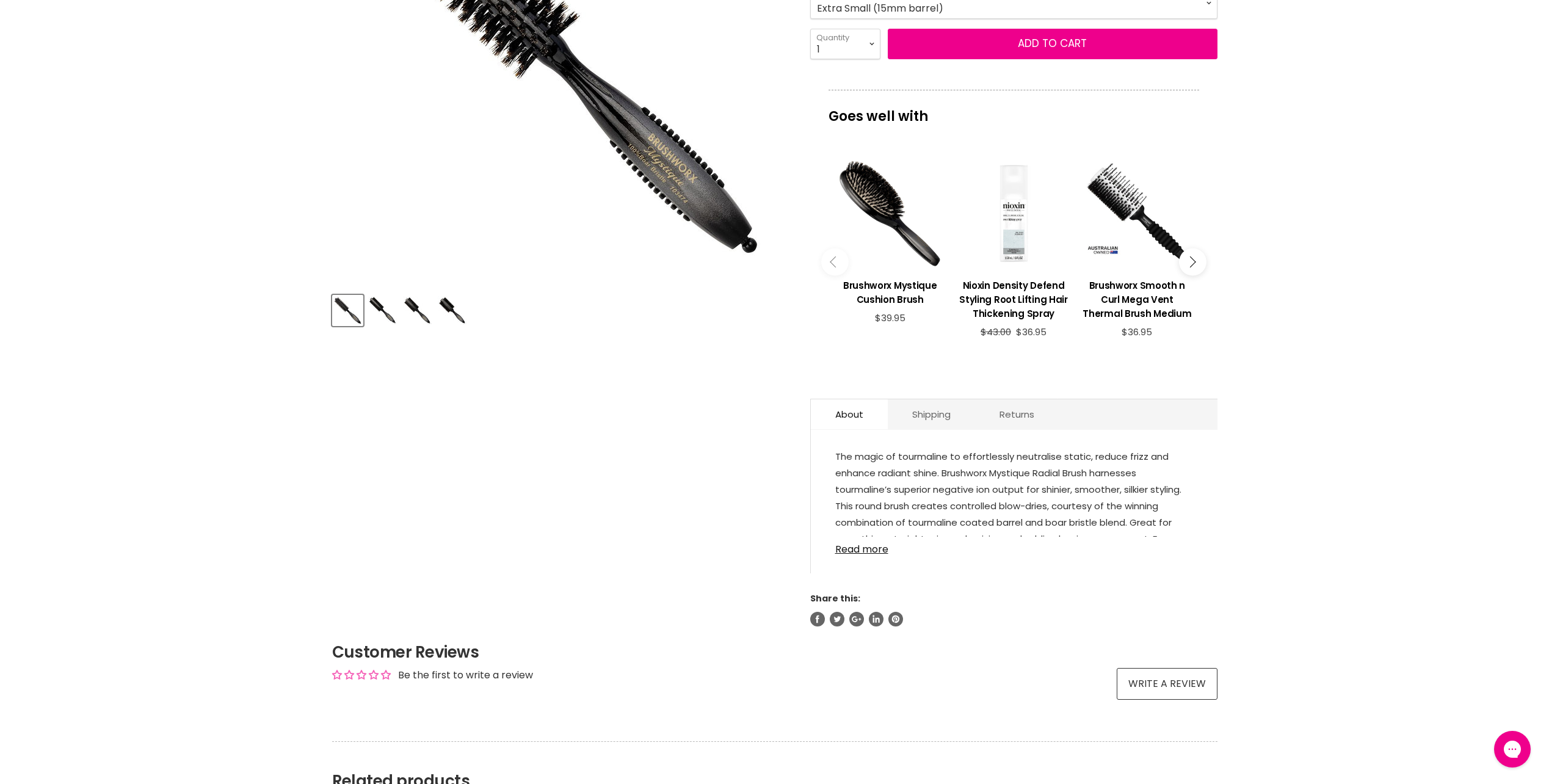
scroll to position [489, 0]
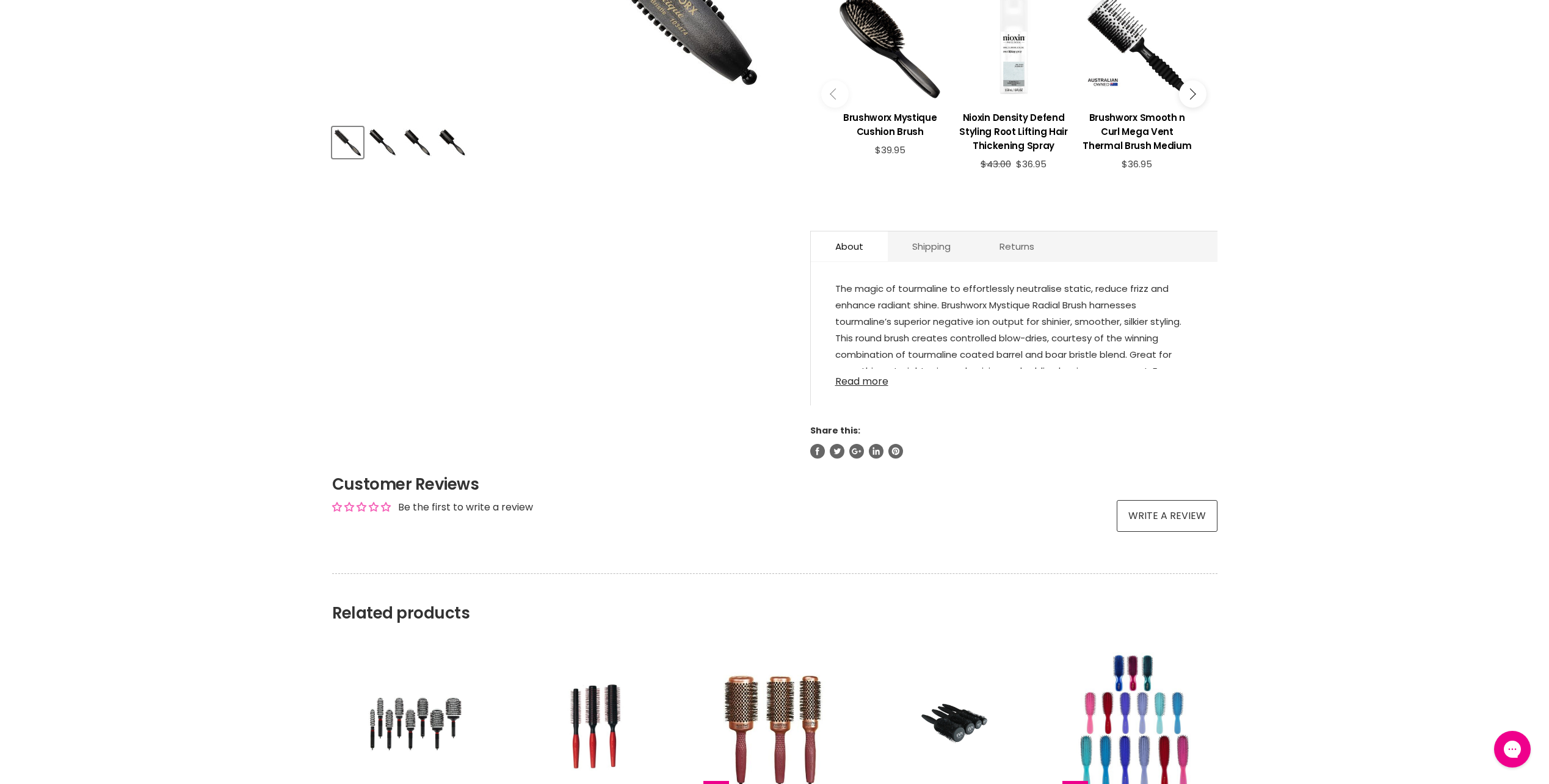
click at [866, 369] on link "Read more" at bounding box center [1014, 378] width 358 height 18
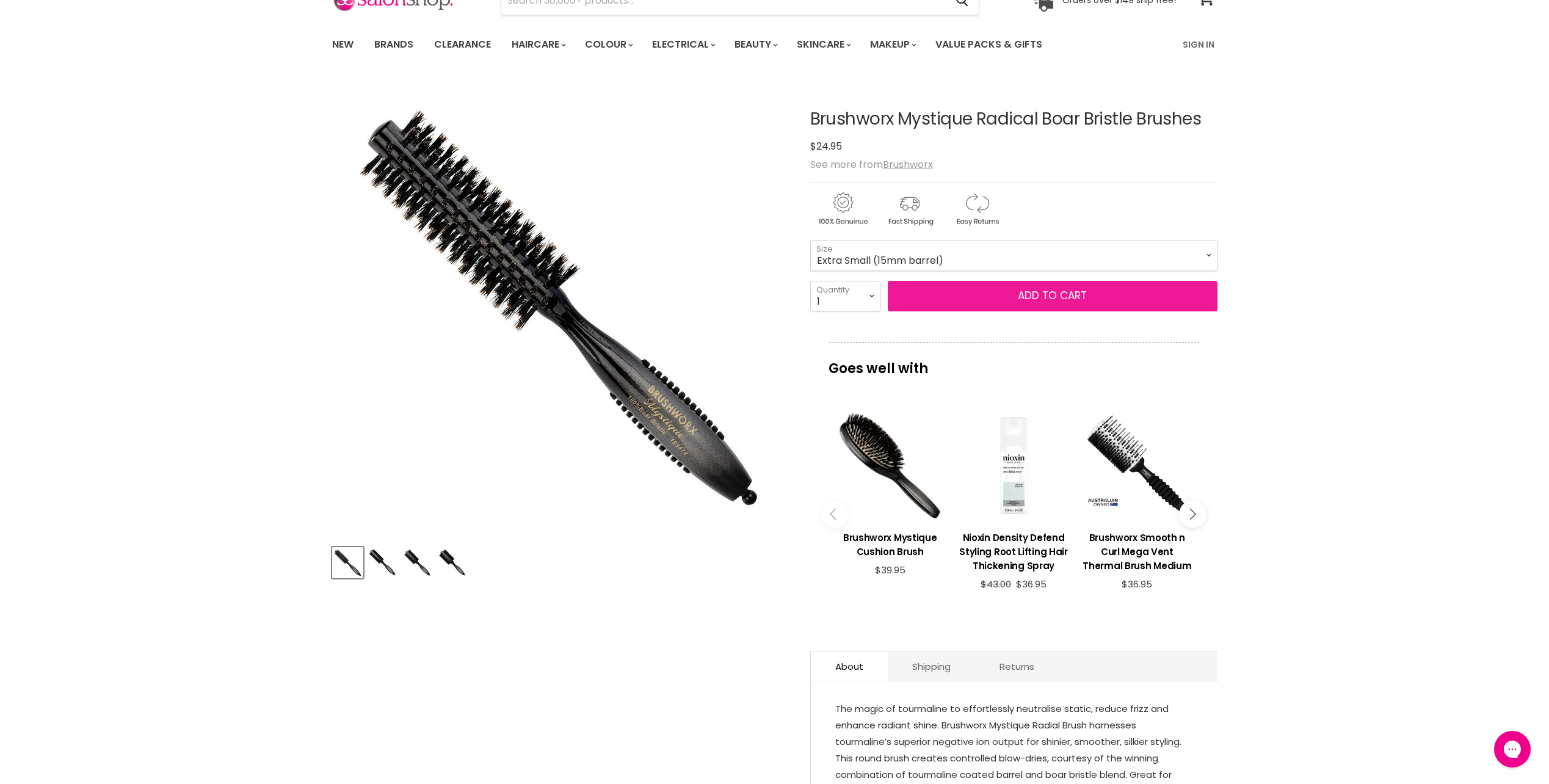
scroll to position [61, 0]
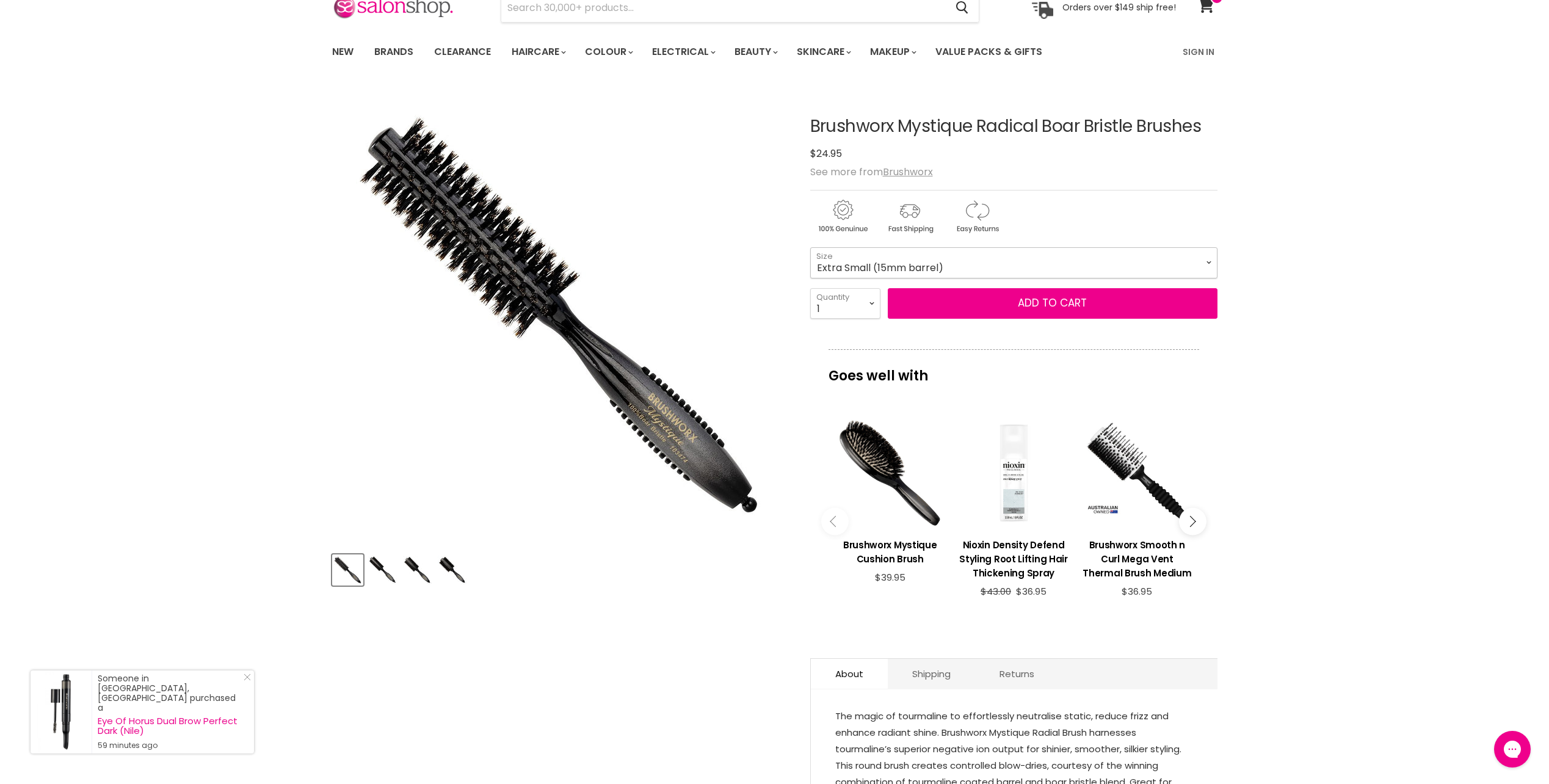
click at [876, 263] on select "Extra Small (15mm barrel) Small (18mm barrel) Medium (22mm barrel) Large (30mm …" at bounding box center [1014, 262] width 407 height 31
click at [810, 247] on select "Extra Small (15mm barrel) Small (18mm barrel) Medium (22mm barrel) Large (30mm …" at bounding box center [1014, 262] width 407 height 31
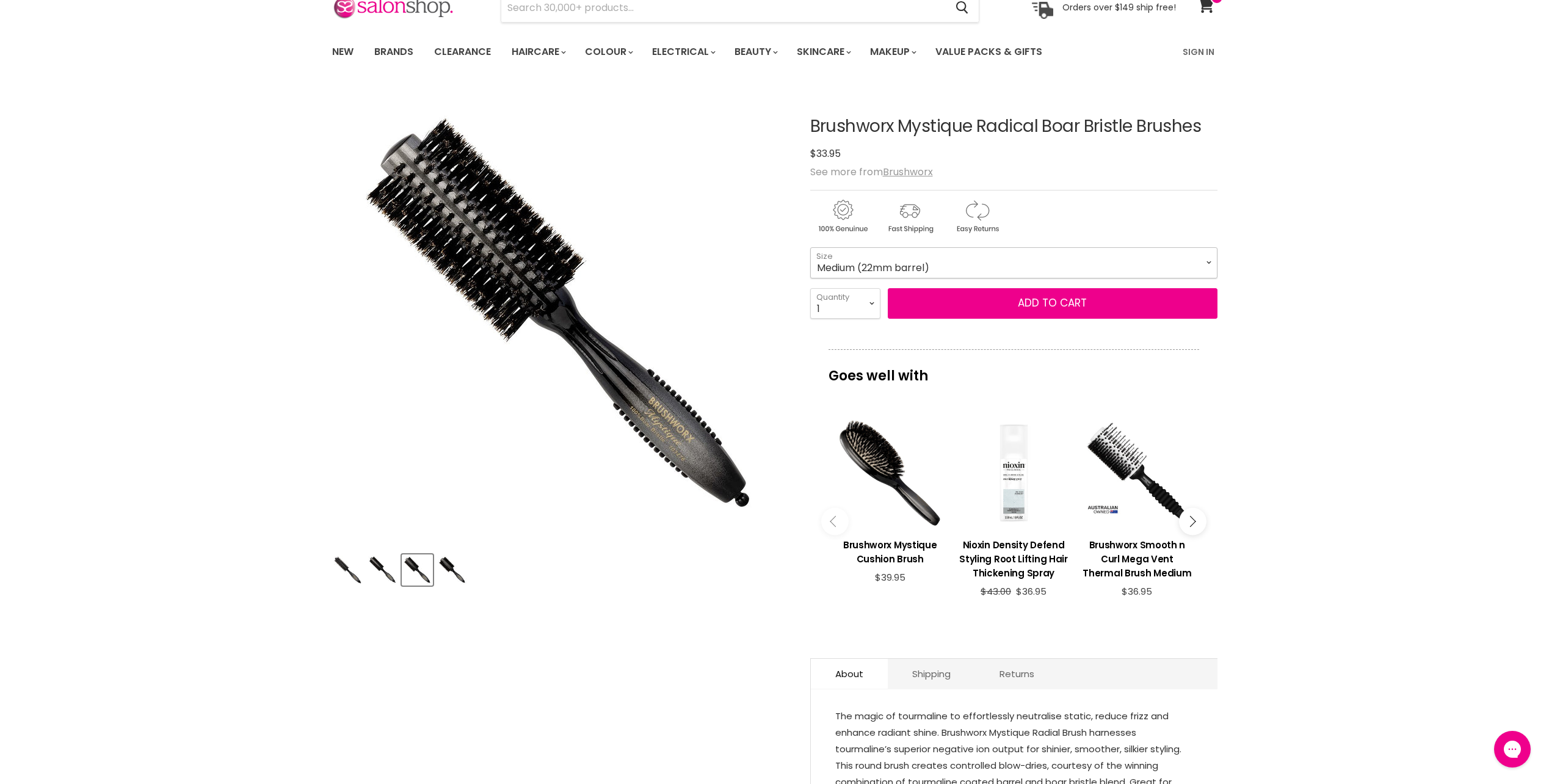
click at [878, 269] on select "Extra Small (15mm barrel) Small (18mm barrel) Medium (22mm barrel) Large (30mm …" at bounding box center [1014, 262] width 407 height 31
click at [810, 247] on select "Extra Small (15mm barrel) Small (18mm barrel) Medium (22mm barrel) Large (30mm …" at bounding box center [1014, 262] width 407 height 31
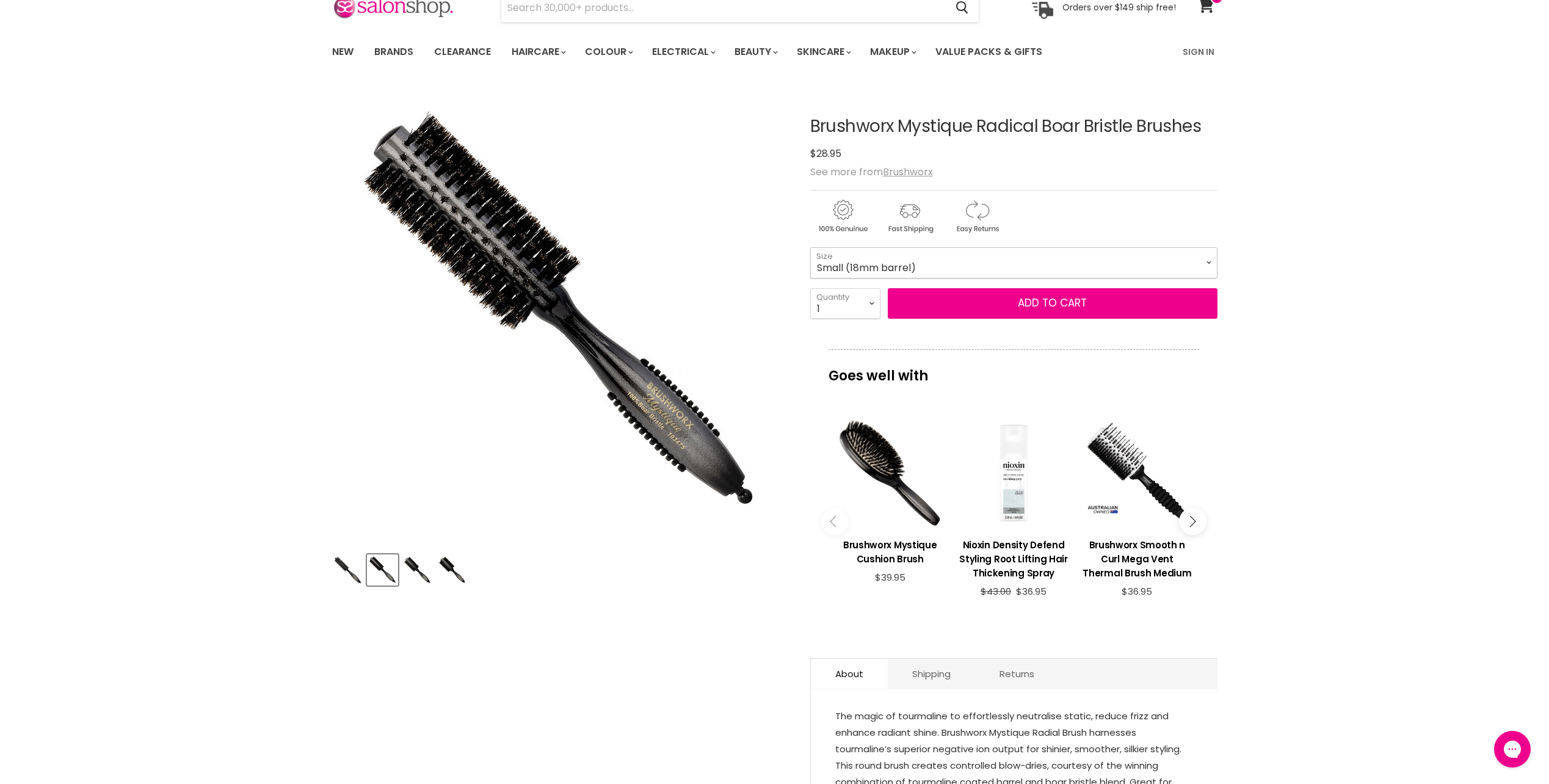
click at [871, 262] on select "Extra Small (15mm barrel) Small (18mm barrel) Medium (22mm barrel) Large (30mm …" at bounding box center [1014, 262] width 407 height 31
click at [810, 247] on select "Extra Small (15mm barrel) Small (18mm barrel) Medium (22mm barrel) Large (30mm …" at bounding box center [1014, 262] width 407 height 31
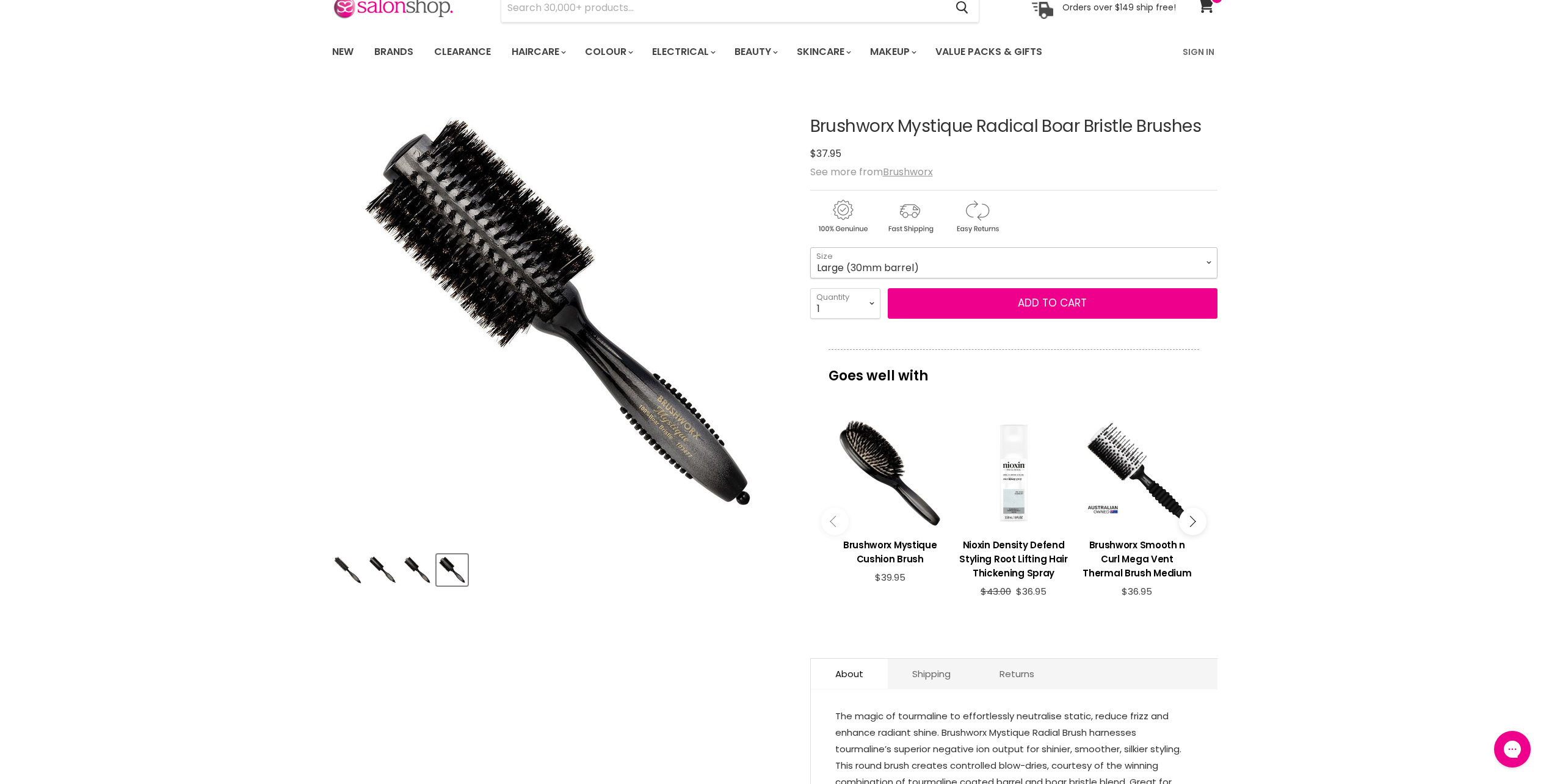
click at [865, 264] on select "Extra Small (15mm barrel) Small (18mm barrel) Medium (22mm barrel) Large (30mm …" at bounding box center [1014, 262] width 407 height 31
click at [810, 247] on select "Extra Small (15mm barrel) Small (18mm barrel) Medium (22mm barrel) Large (30mm …" at bounding box center [1014, 262] width 407 height 31
select select "Small (18mm barrel)"
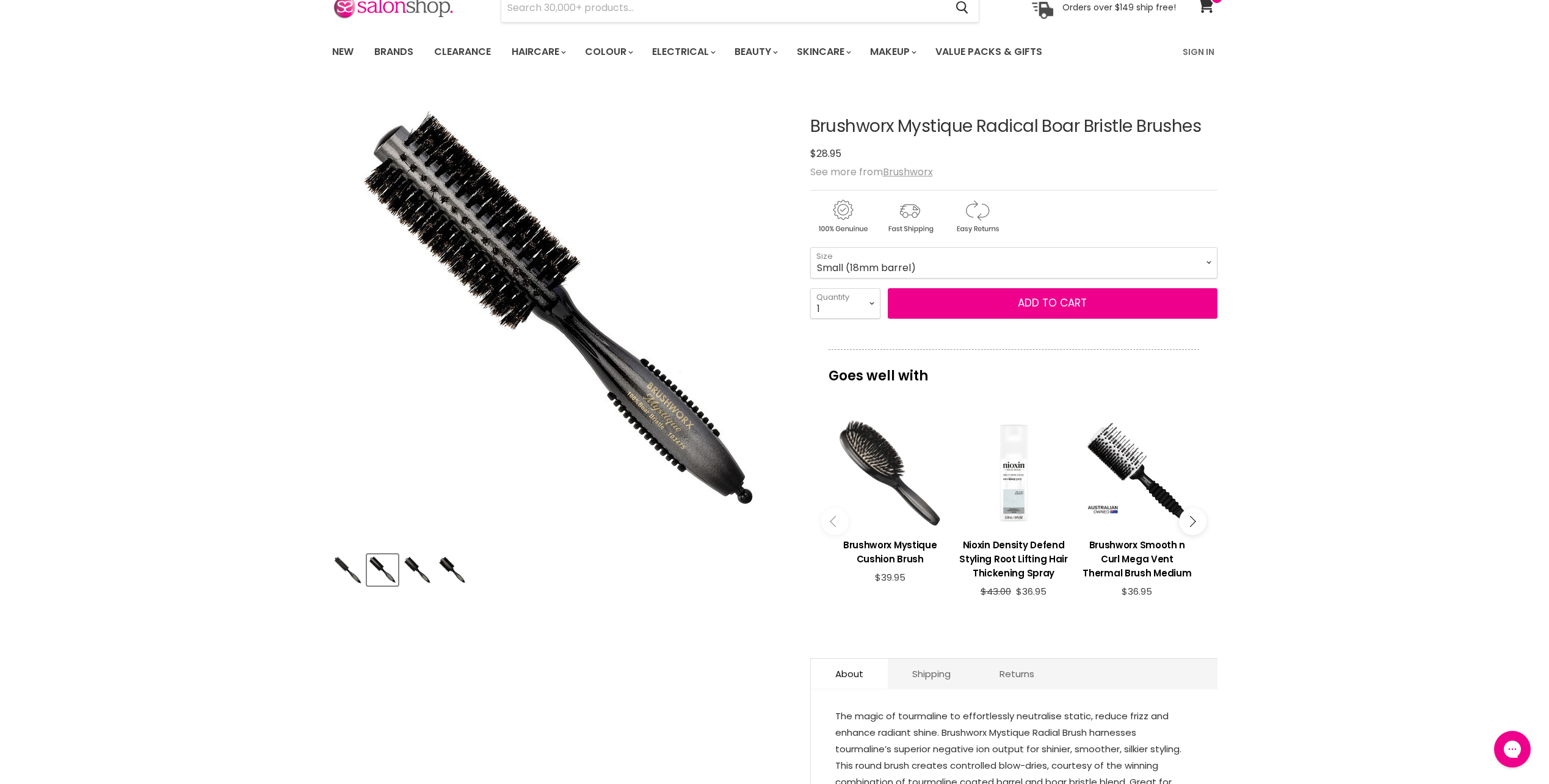
click at [888, 485] on div "Main content" at bounding box center [890, 472] width 111 height 111
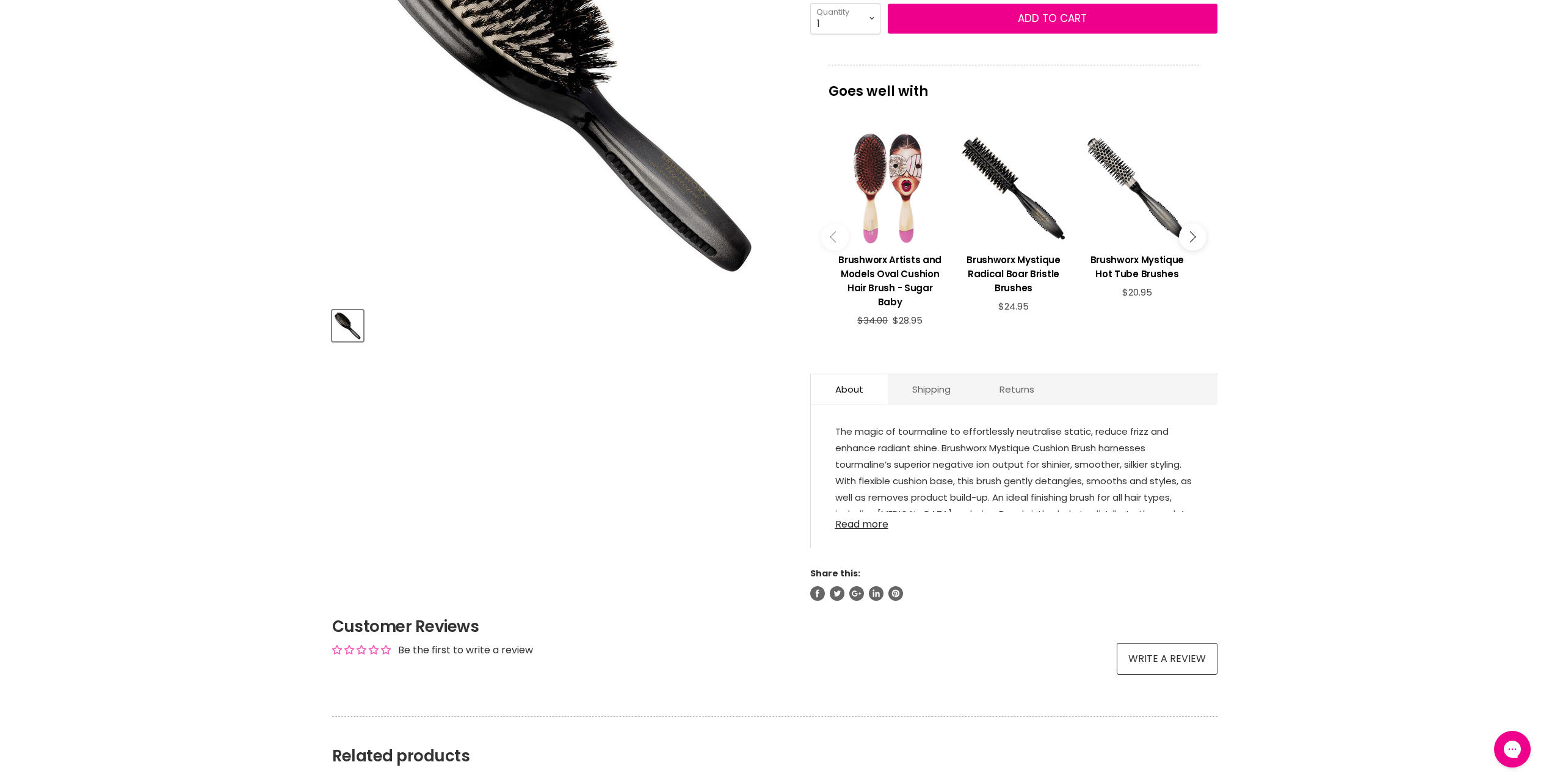
click at [873, 512] on link "Read more" at bounding box center [1014, 520] width 358 height 18
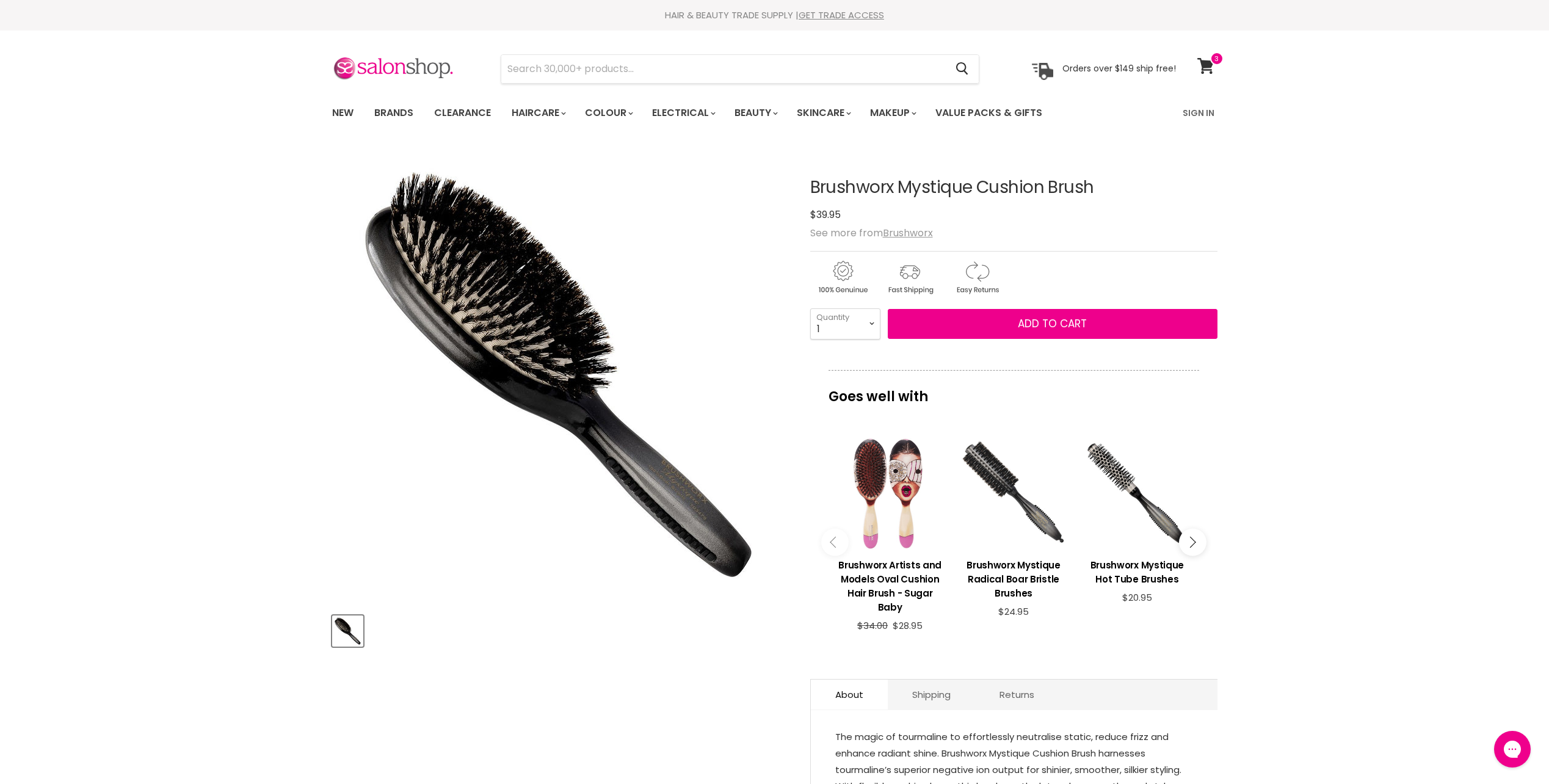
click at [1017, 494] on div "Main content" at bounding box center [1014, 493] width 111 height 111
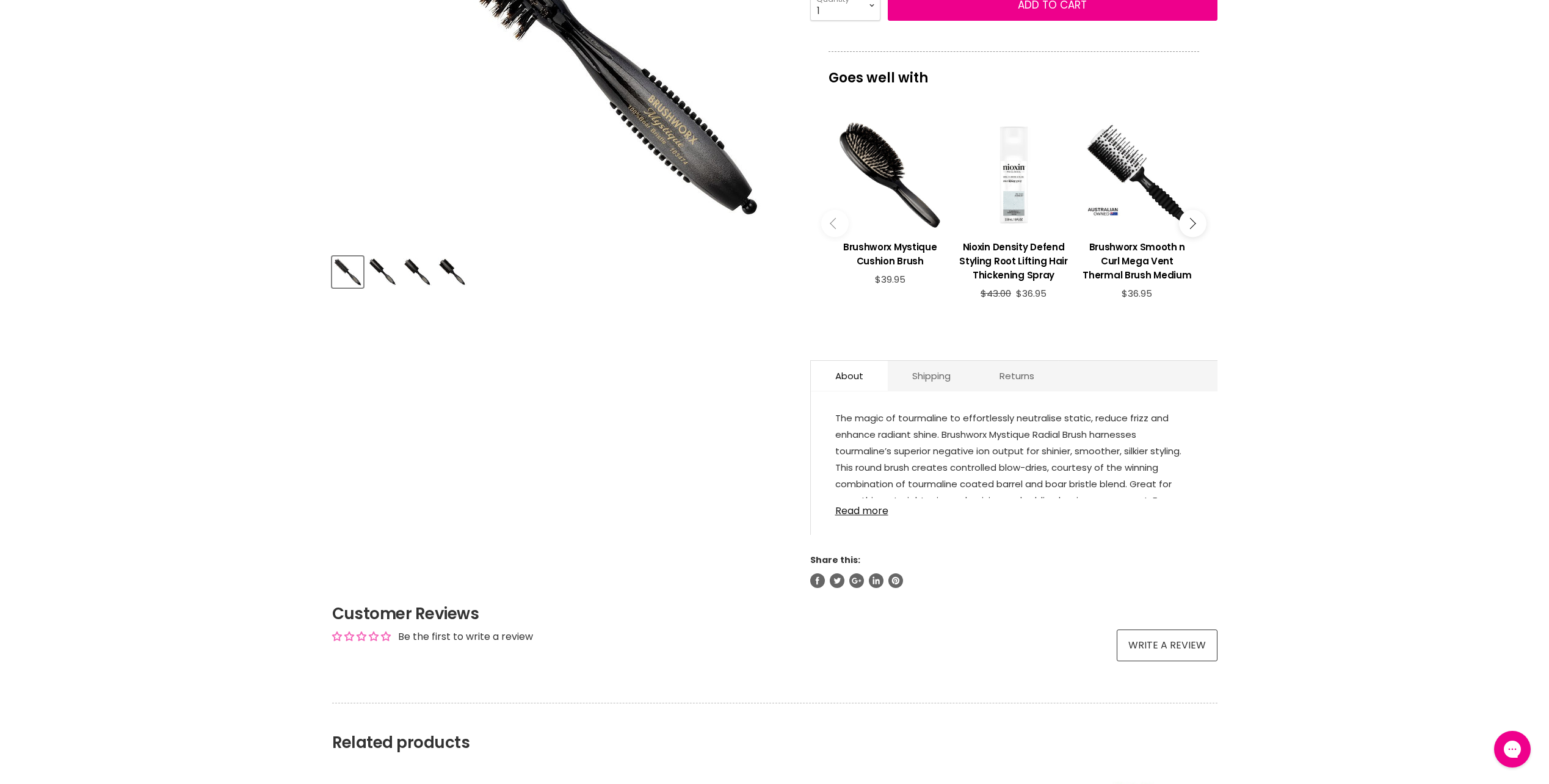
scroll to position [366, 0]
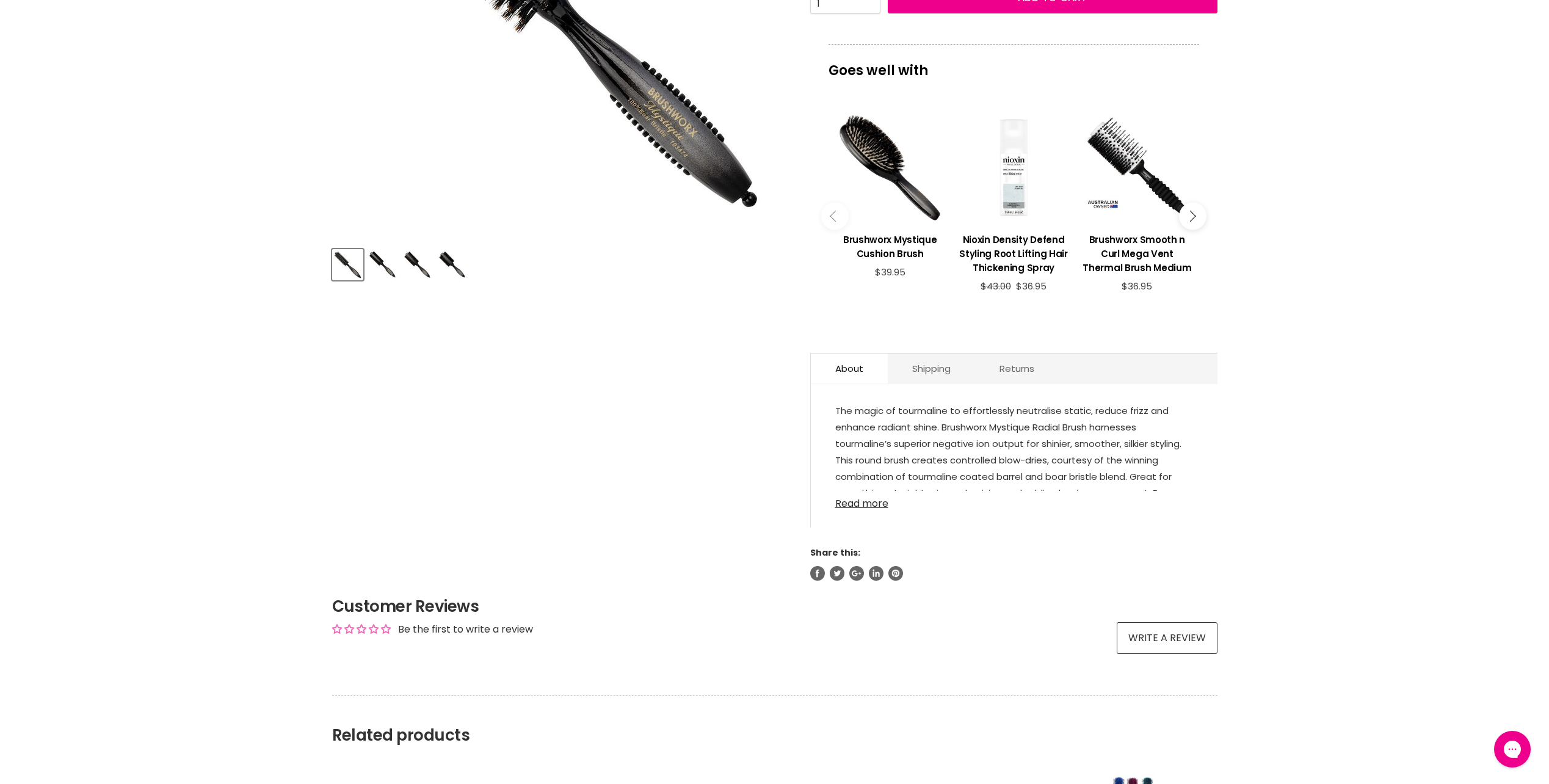
click at [881, 493] on link "Read more" at bounding box center [1014, 500] width 358 height 18
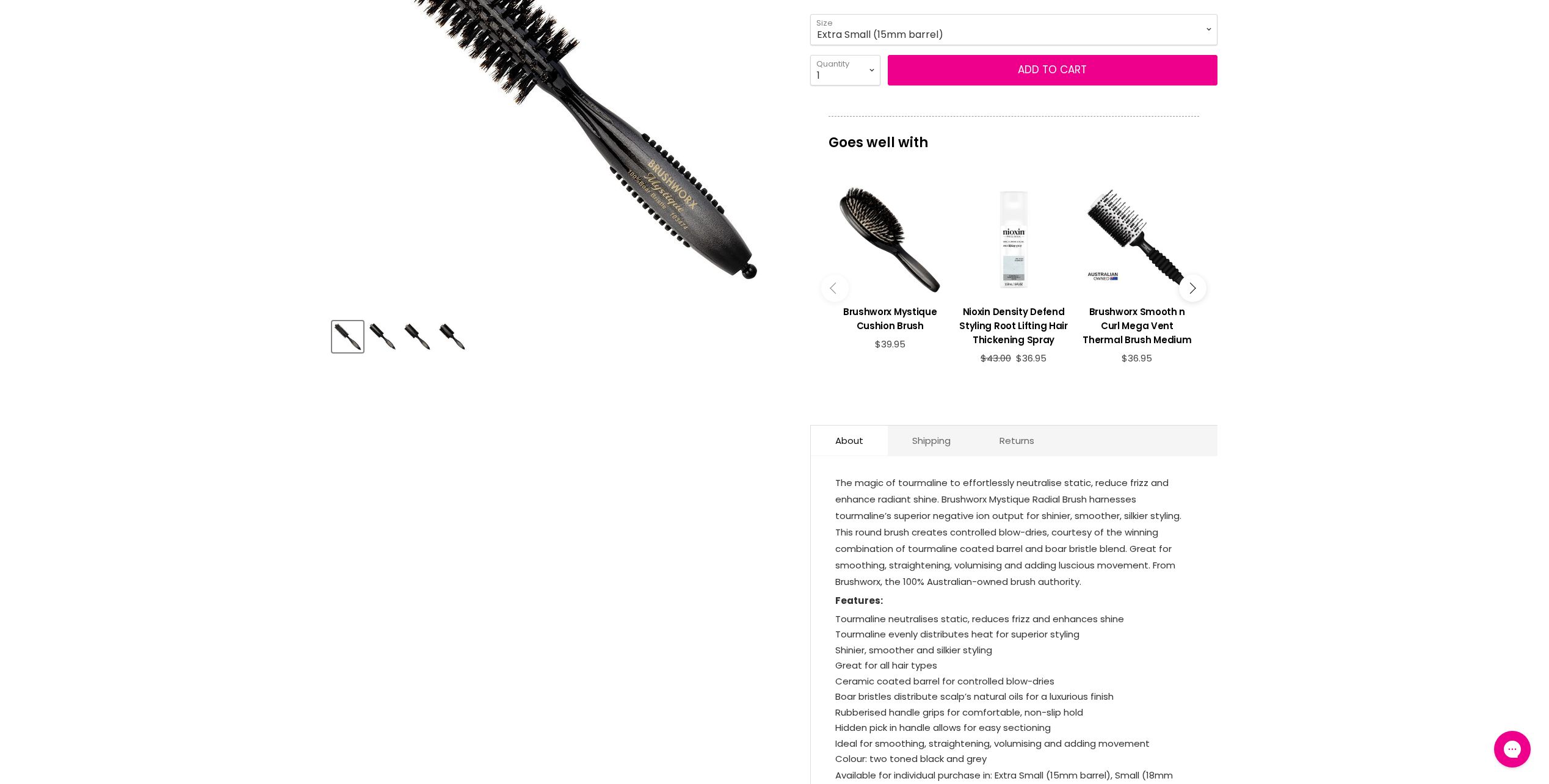
scroll to position [61, 0]
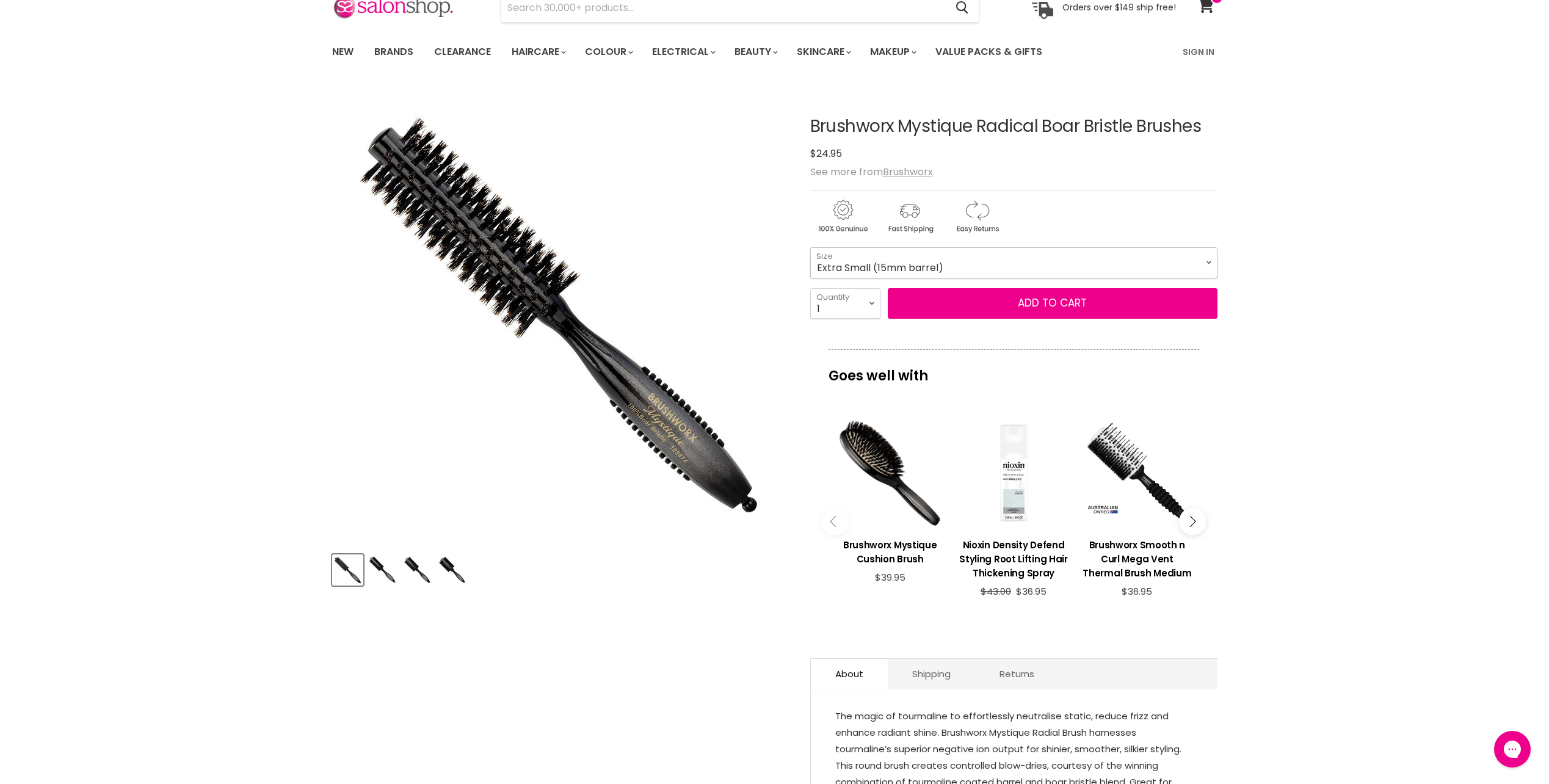
click at [924, 268] on select "Extra Small (15mm barrel) Small (18mm barrel) Medium (22mm barrel) Large (30mm …" at bounding box center [1014, 262] width 407 height 31
click at [810, 247] on select "Extra Small (15mm barrel) Small (18mm barrel) Medium (22mm barrel) Large (30mm …" at bounding box center [1014, 262] width 407 height 31
select select "Small (18mm barrel)"
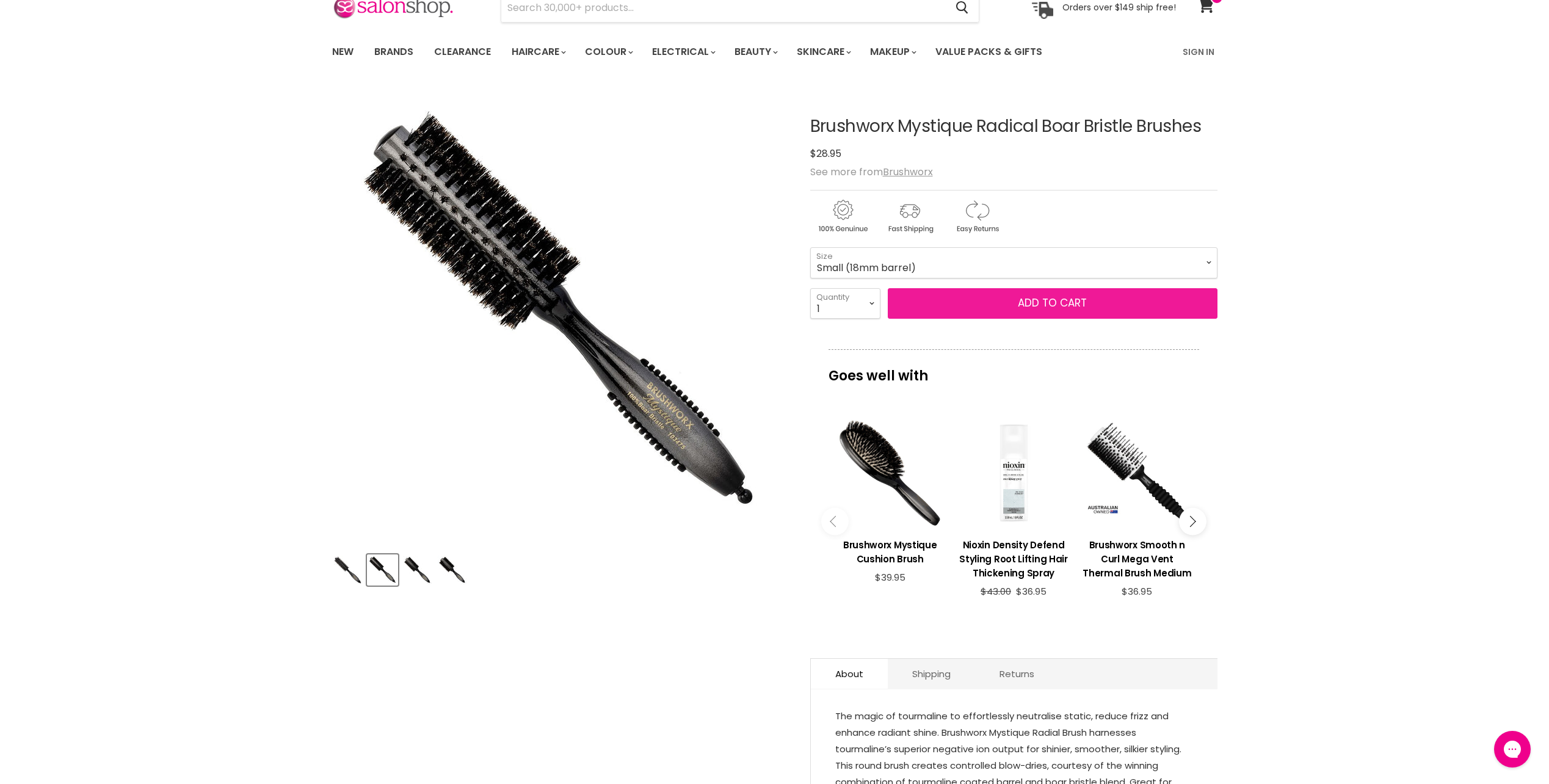
click at [1022, 296] on button "Add to cart" at bounding box center [1052, 303] width 330 height 31
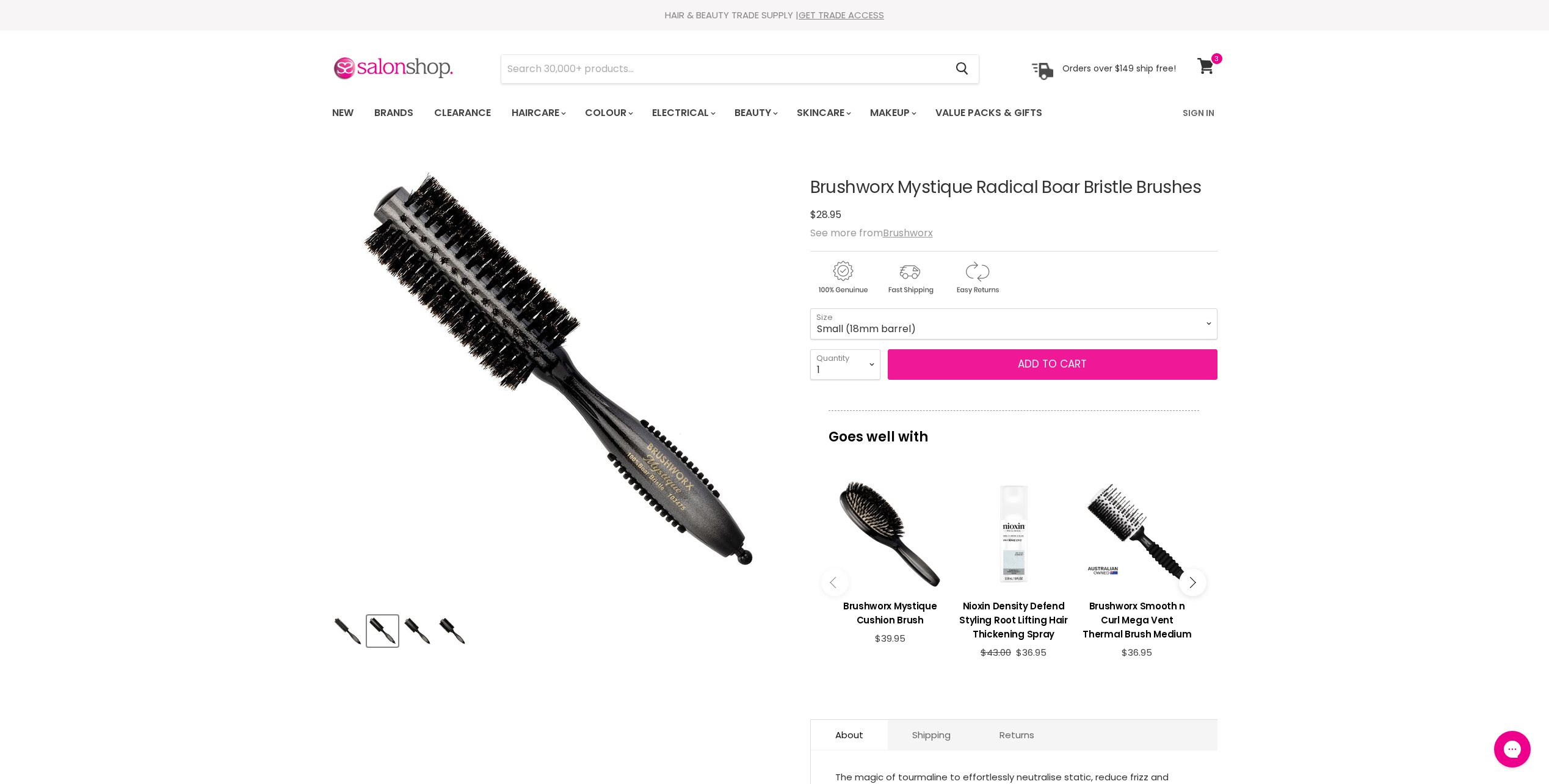
click at [1058, 367] on button "Add to cart" at bounding box center [1052, 364] width 330 height 31
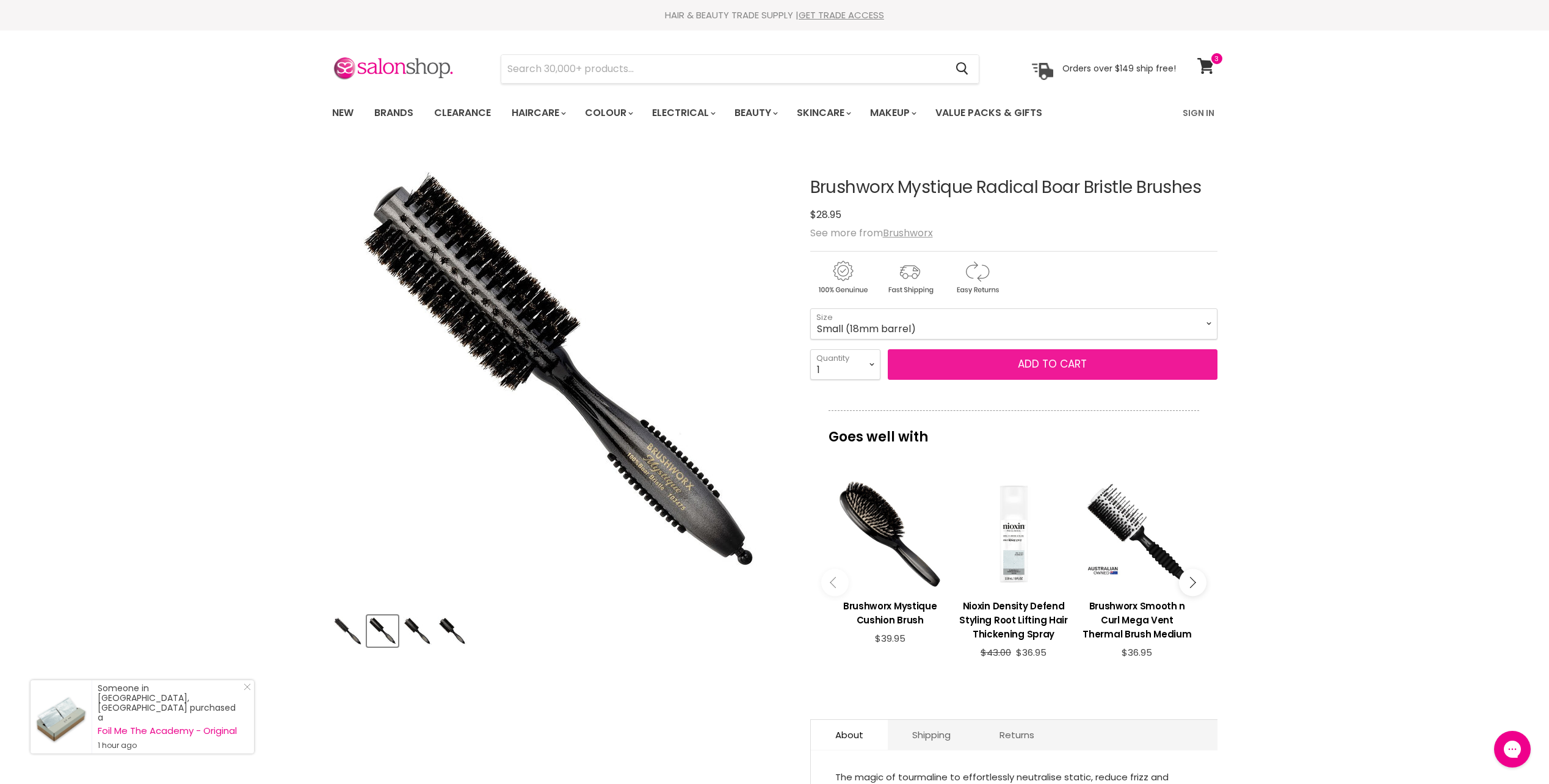
click at [1182, 364] on button "Add to cart" at bounding box center [1052, 364] width 330 height 31
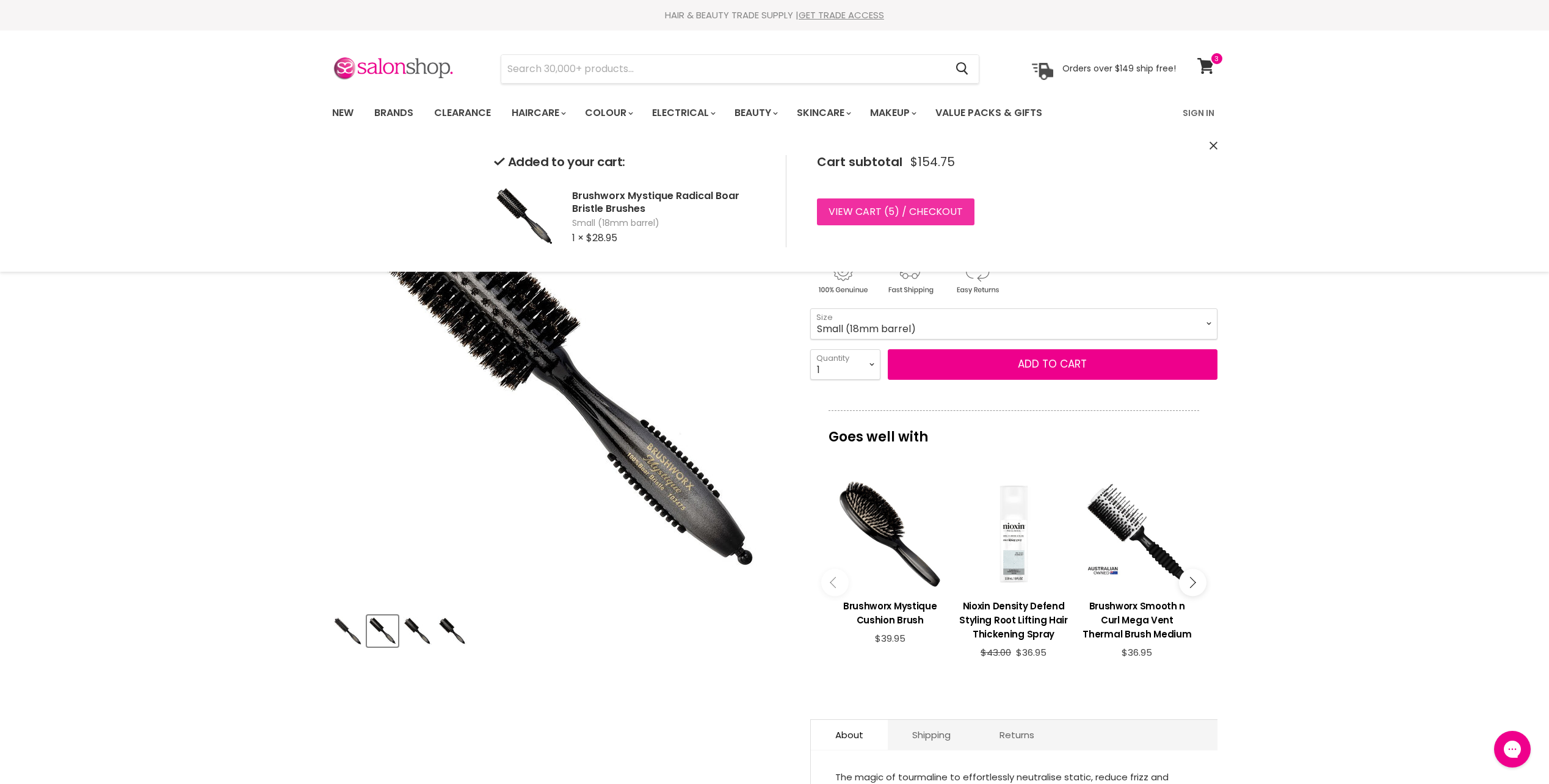
click at [910, 220] on link "View cart ( 5 ) / Checkout" at bounding box center [896, 211] width 158 height 27
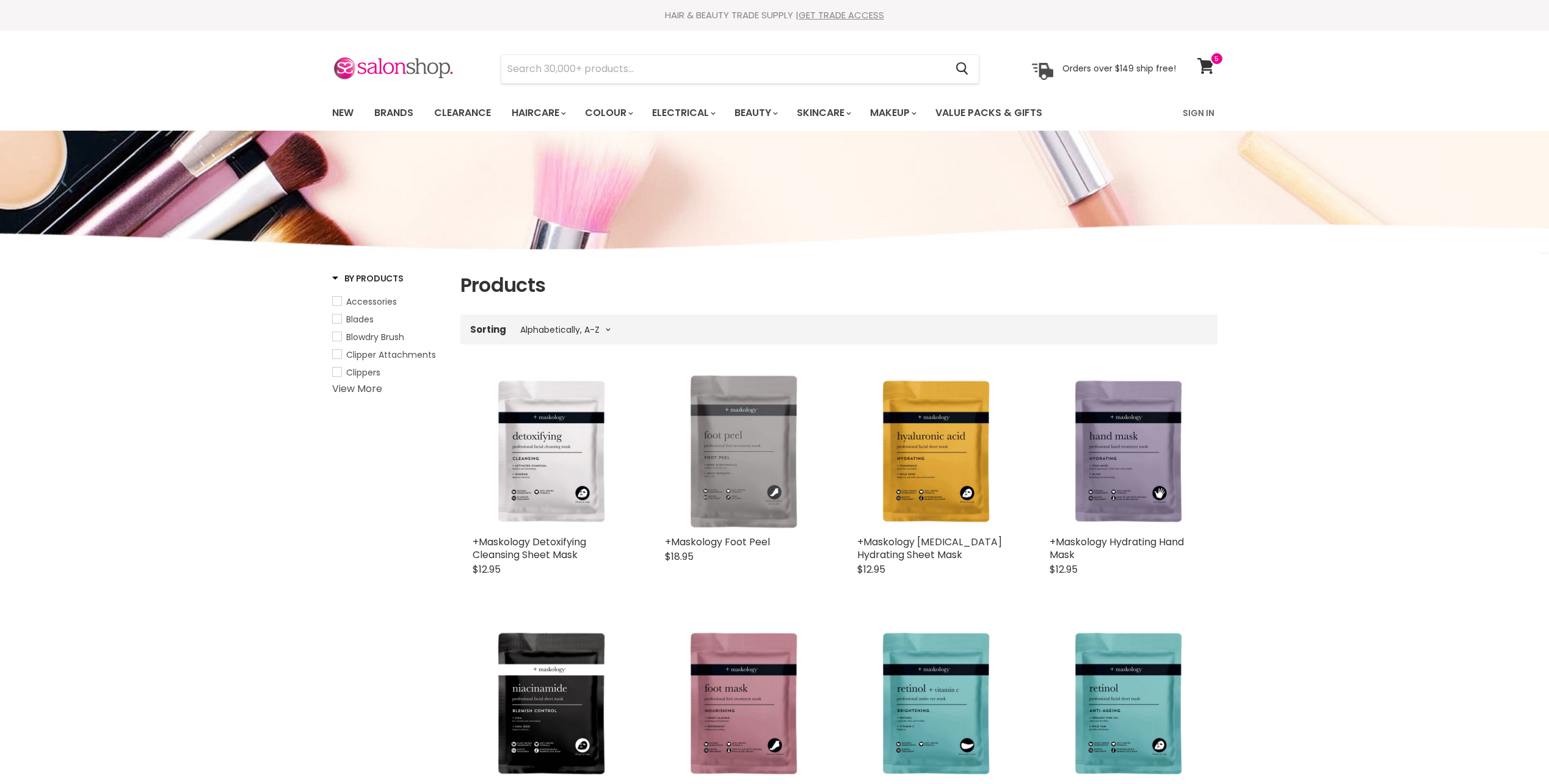
select select "title-ascending"
click at [1205, 62] on icon at bounding box center [1206, 65] width 16 height 16
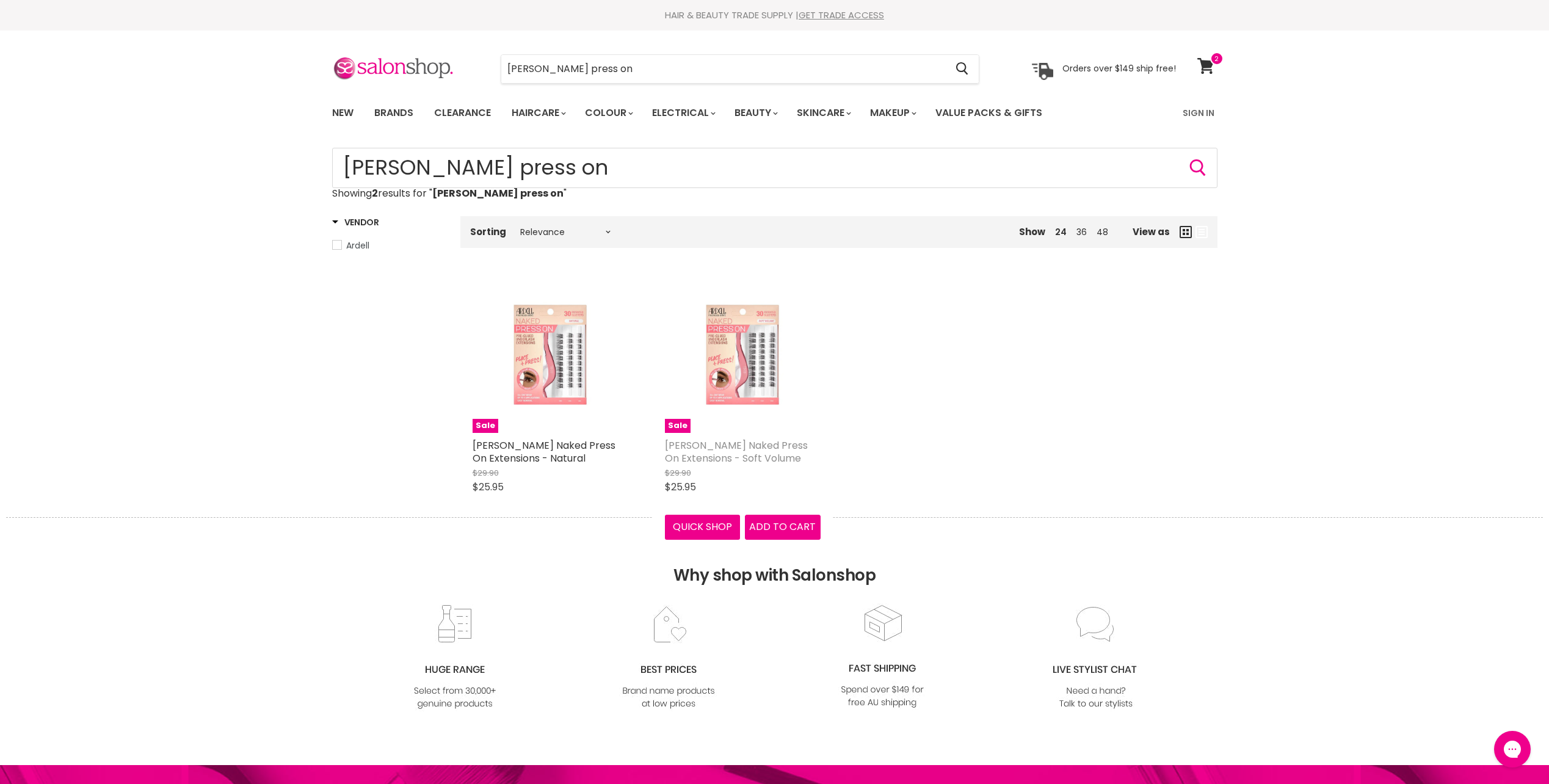
click at [711, 450] on link "[PERSON_NAME] Naked Press On Extensions - Soft Volume" at bounding box center [736, 451] width 143 height 27
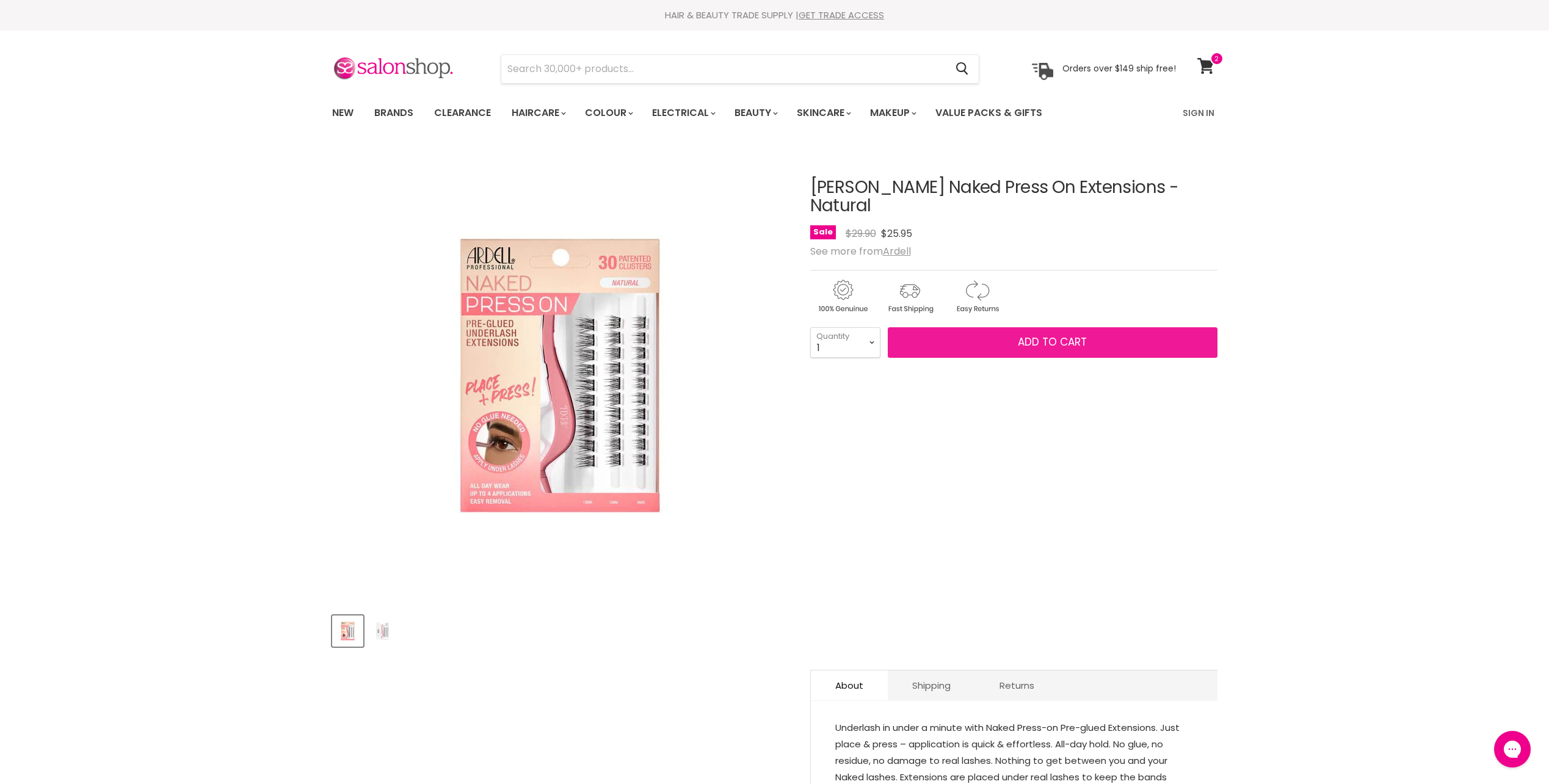
click at [1065, 335] on span "Add to cart" at bounding box center [1052, 342] width 69 height 15
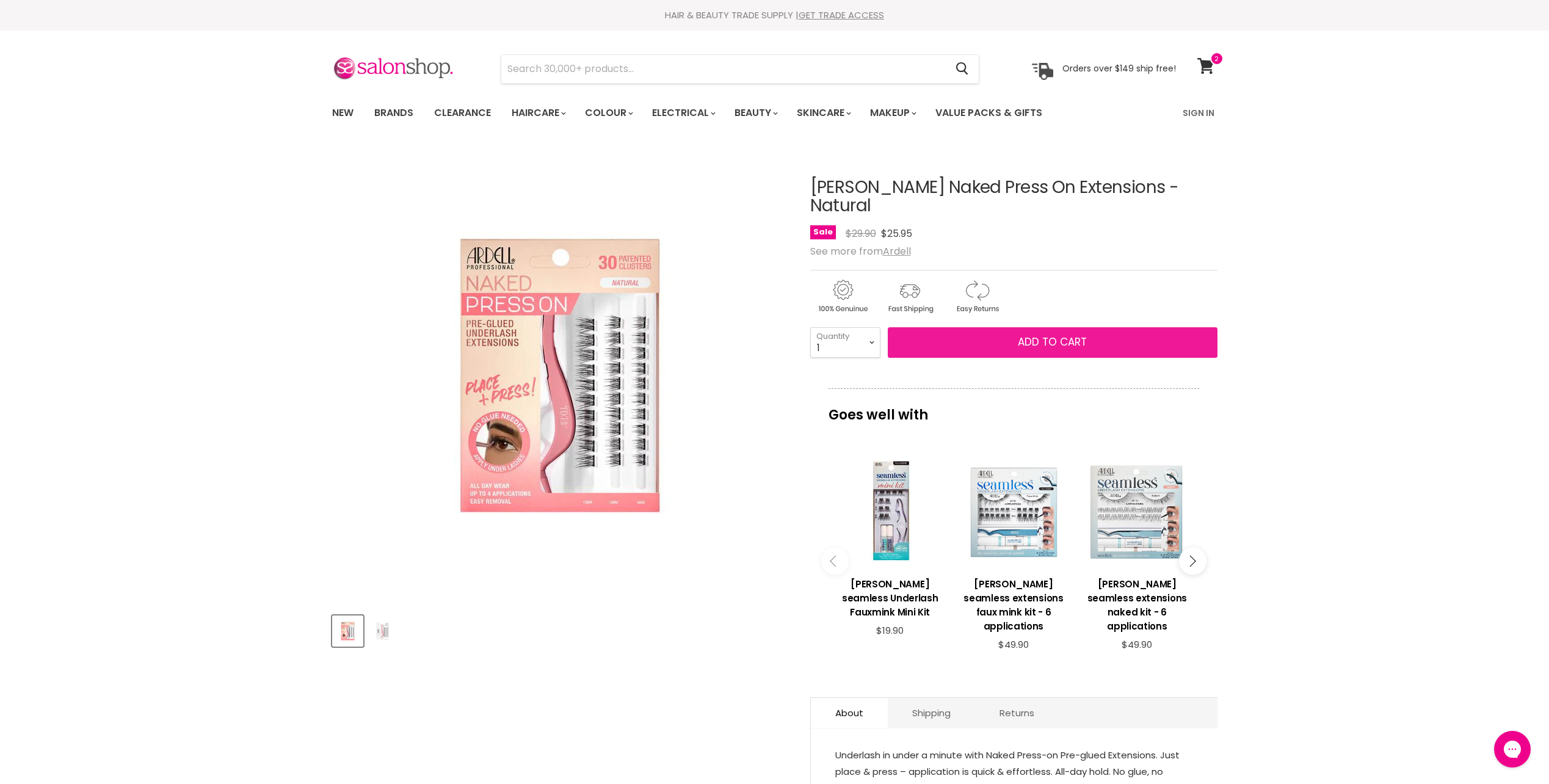
click at [1066, 335] on span "Add to cart" at bounding box center [1052, 342] width 69 height 15
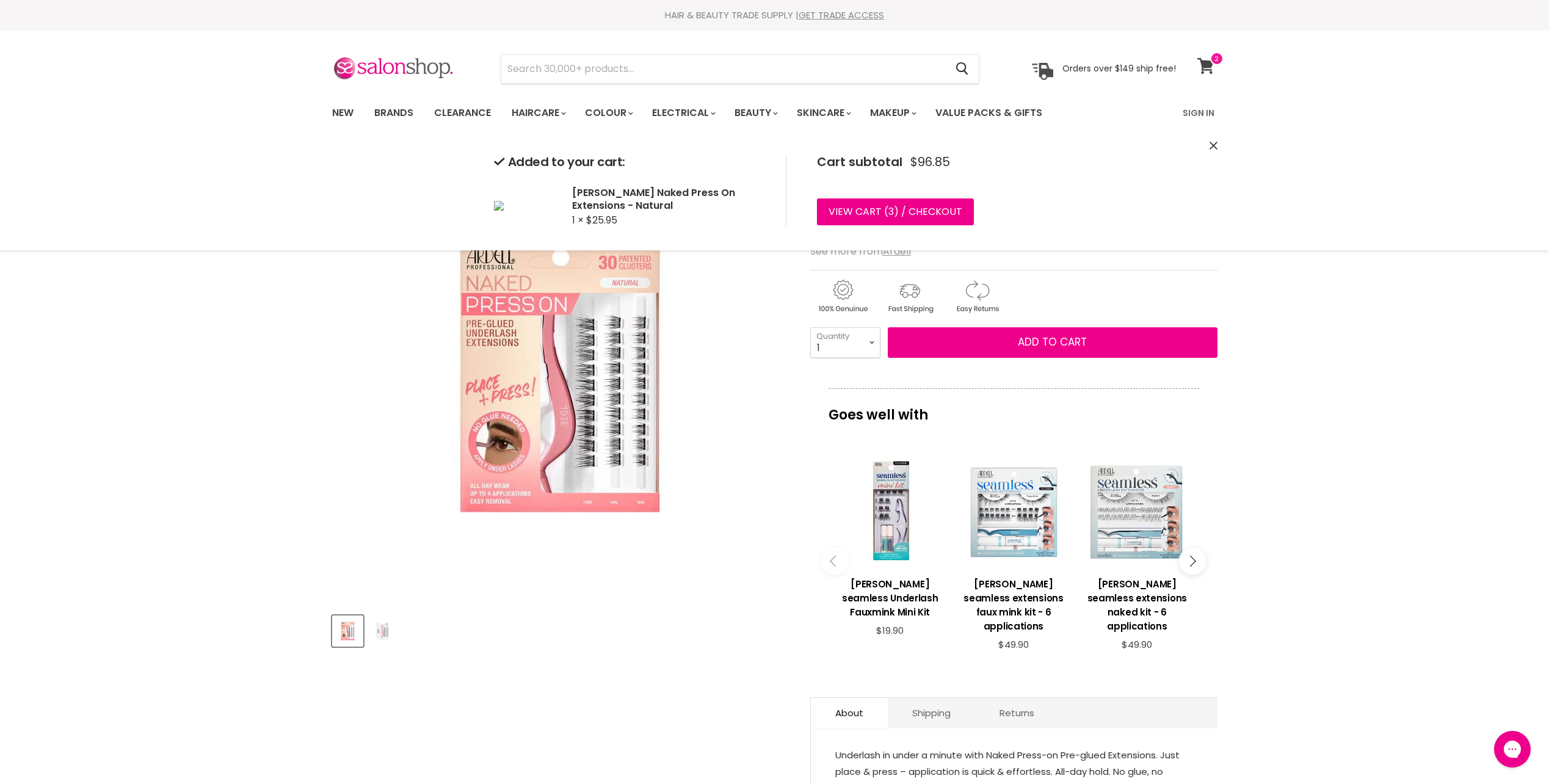
click at [1216, 56] on span at bounding box center [1217, 59] width 14 height 14
